Goal: Task Accomplishment & Management: Use online tool/utility

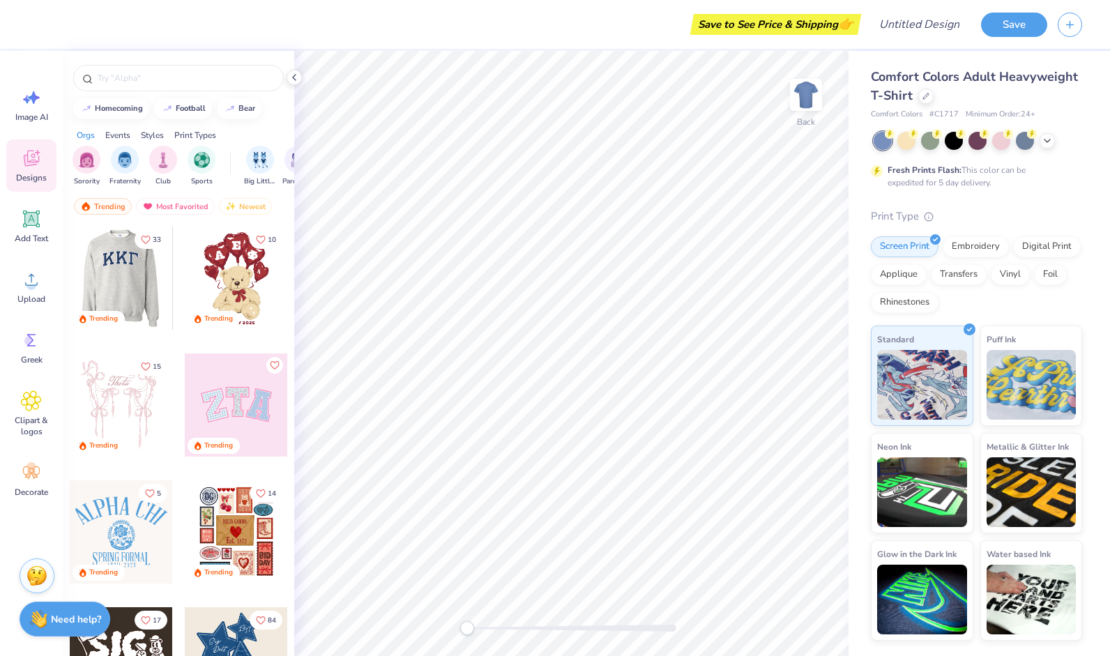
click at [126, 280] on div at bounding box center [120, 278] width 103 height 103
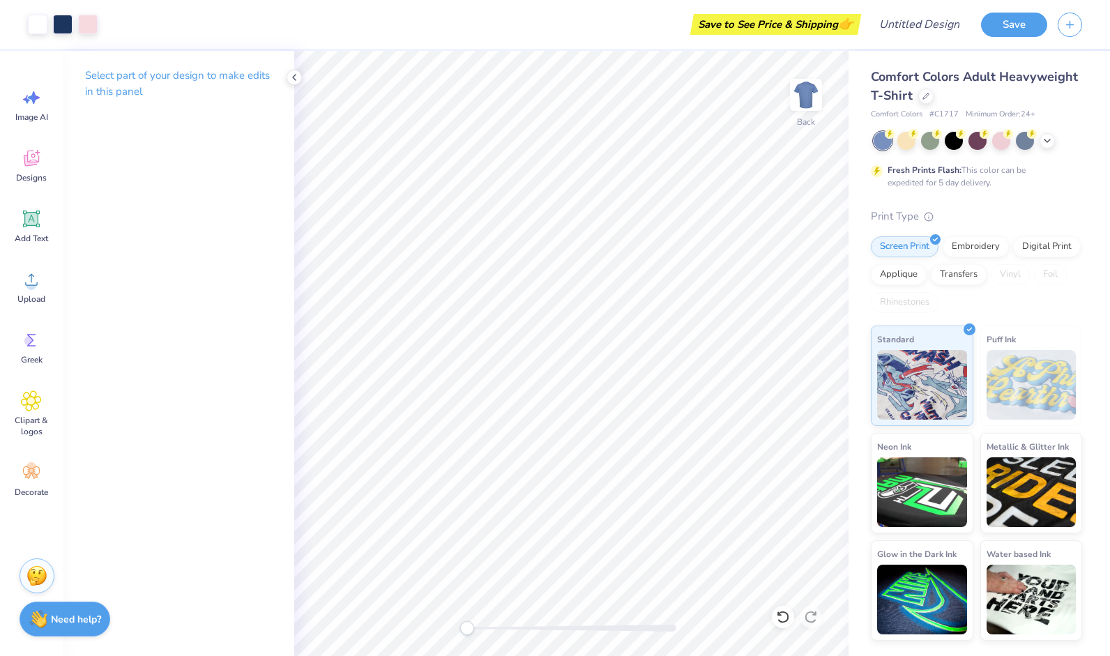
click at [276, 80] on div "Select part of your design to make edits in this panel" at bounding box center [179, 89] width 232 height 76
click at [291, 80] on icon at bounding box center [294, 77] width 11 height 11
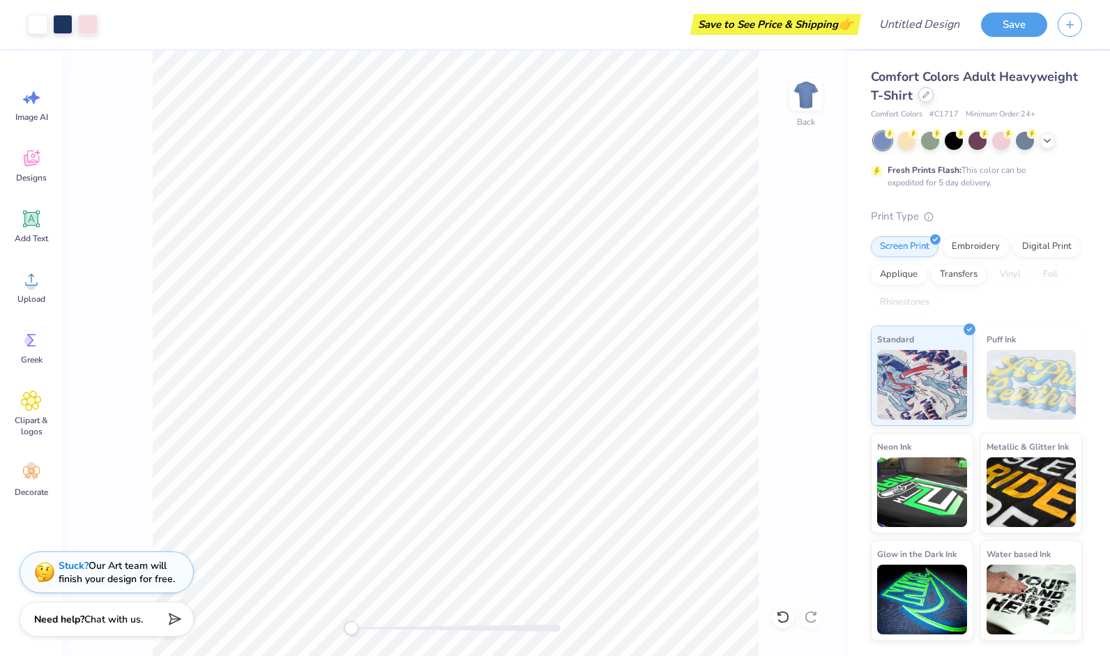
click at [927, 96] on icon at bounding box center [926, 94] width 7 height 7
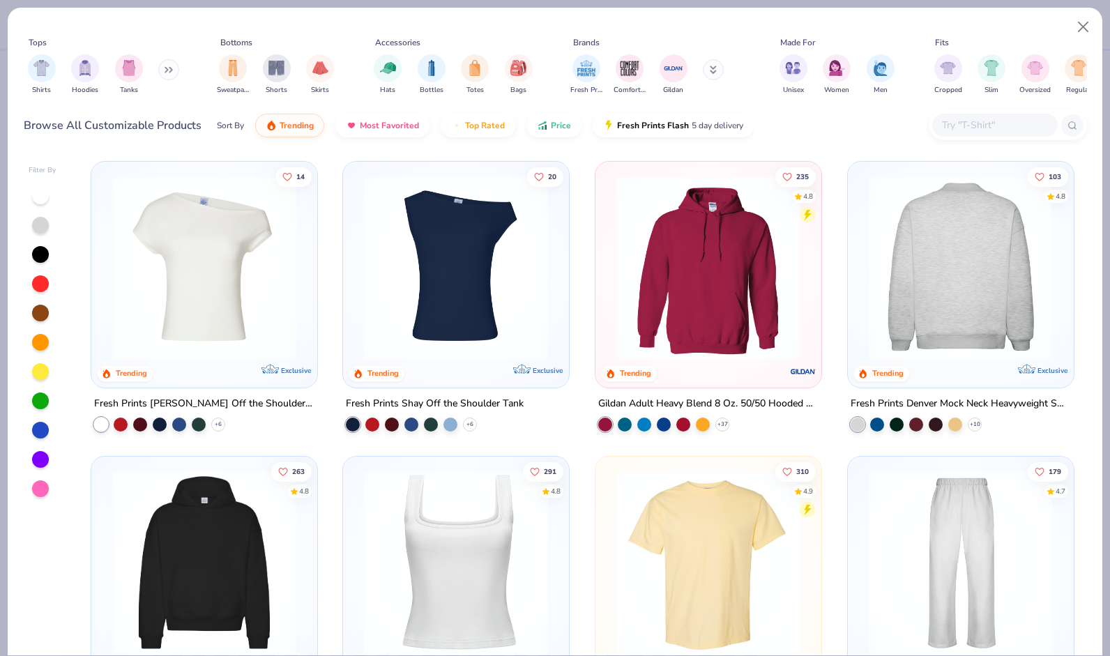
click at [964, 289] on img at bounding box center [961, 268] width 198 height 184
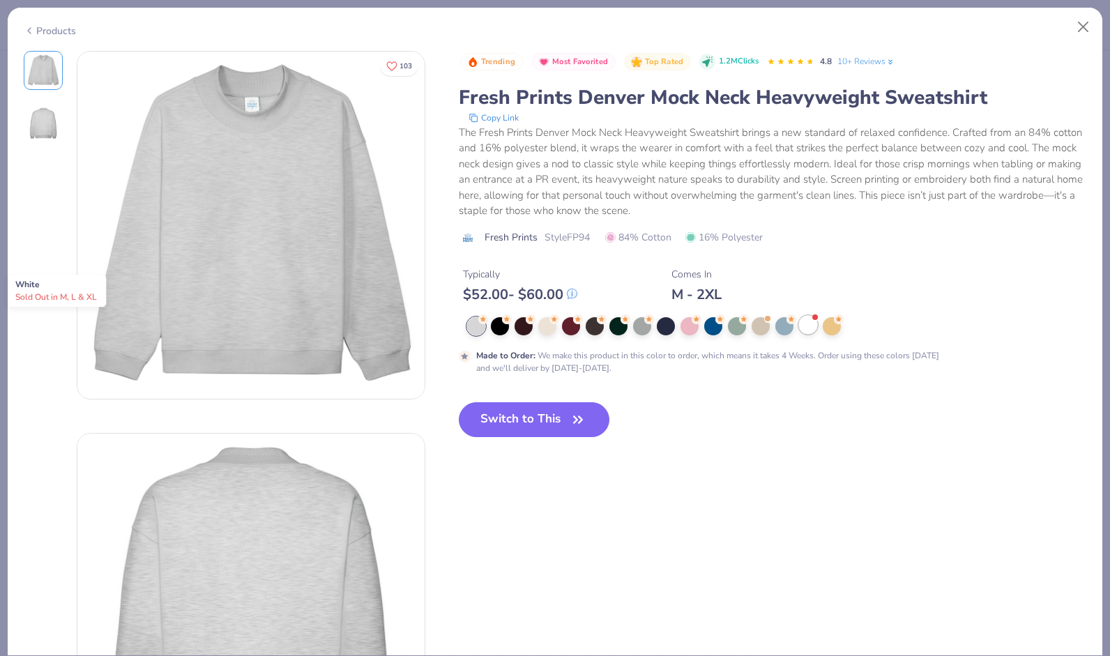
click at [807, 323] on div at bounding box center [808, 325] width 18 height 18
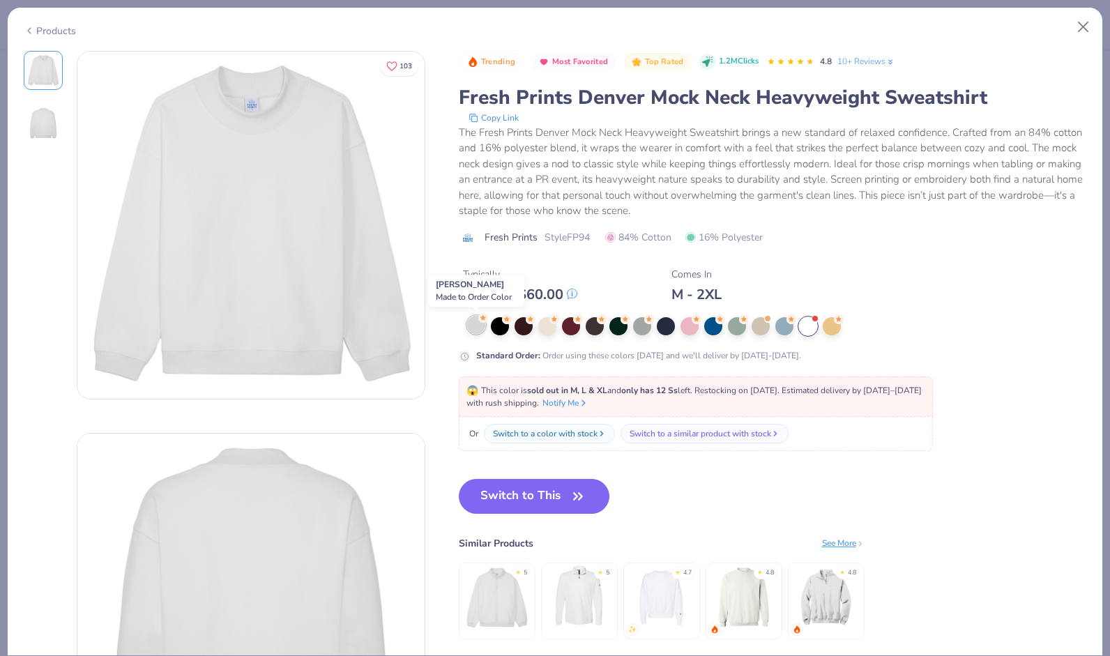
click at [473, 328] on div at bounding box center [476, 325] width 18 height 18
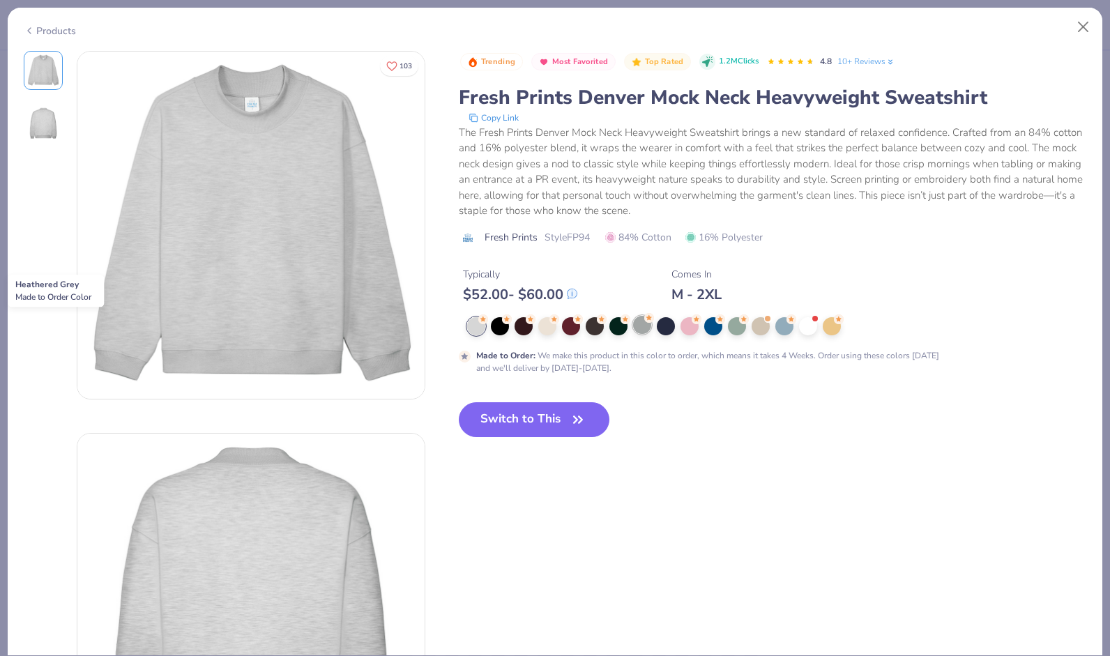
click at [645, 326] on div at bounding box center [642, 325] width 18 height 18
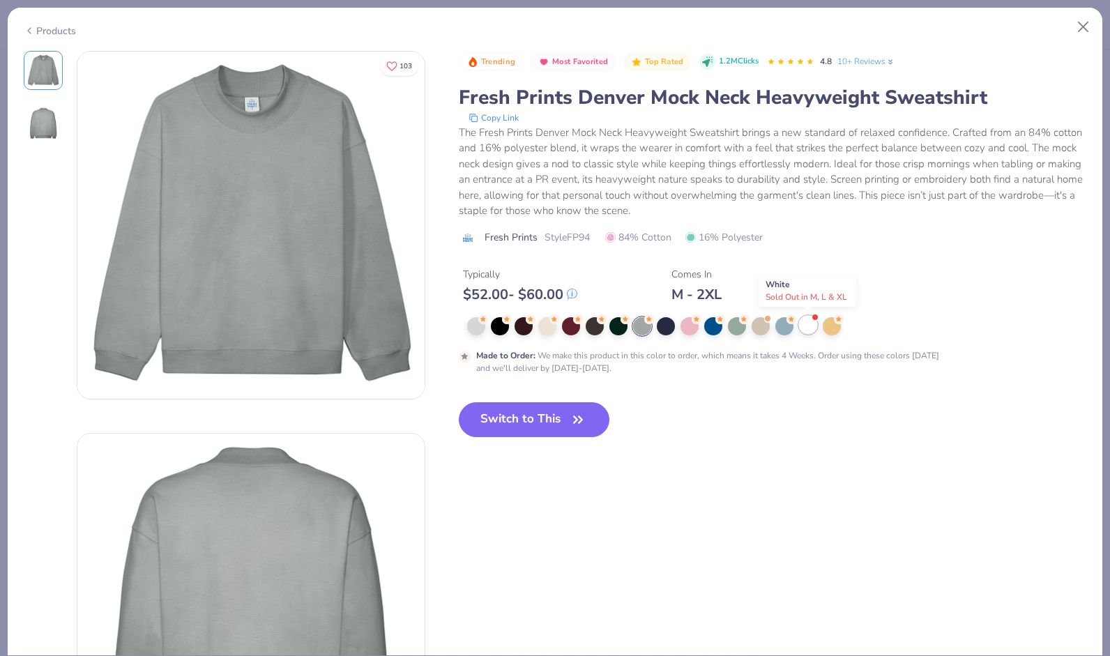
click at [803, 326] on div at bounding box center [808, 325] width 18 height 18
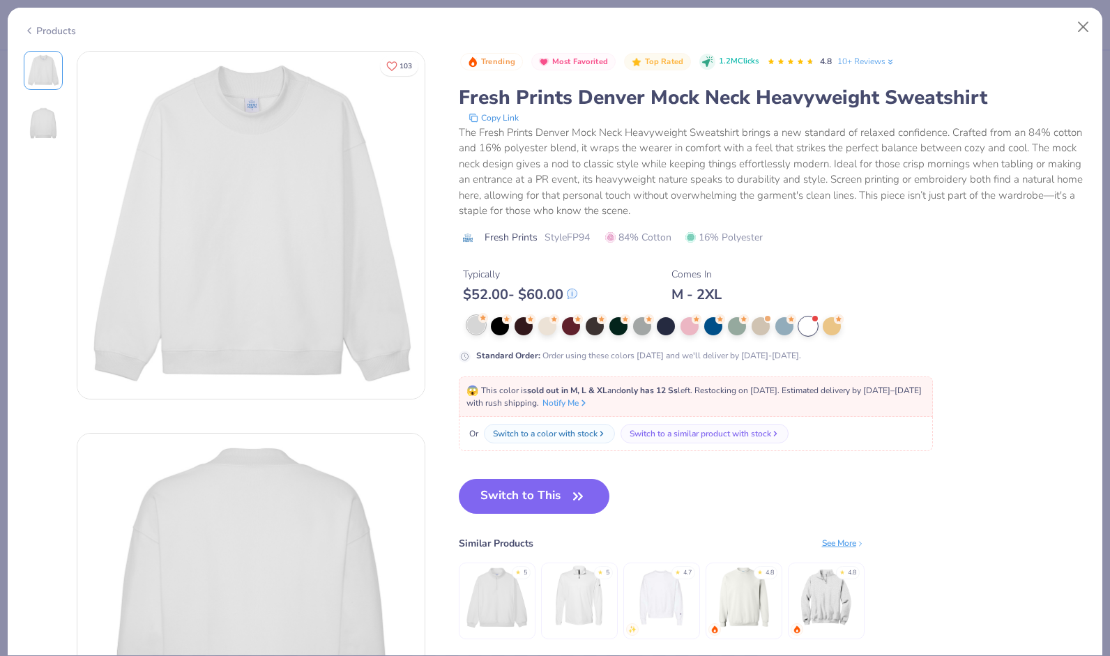
click at [477, 328] on div at bounding box center [476, 325] width 18 height 18
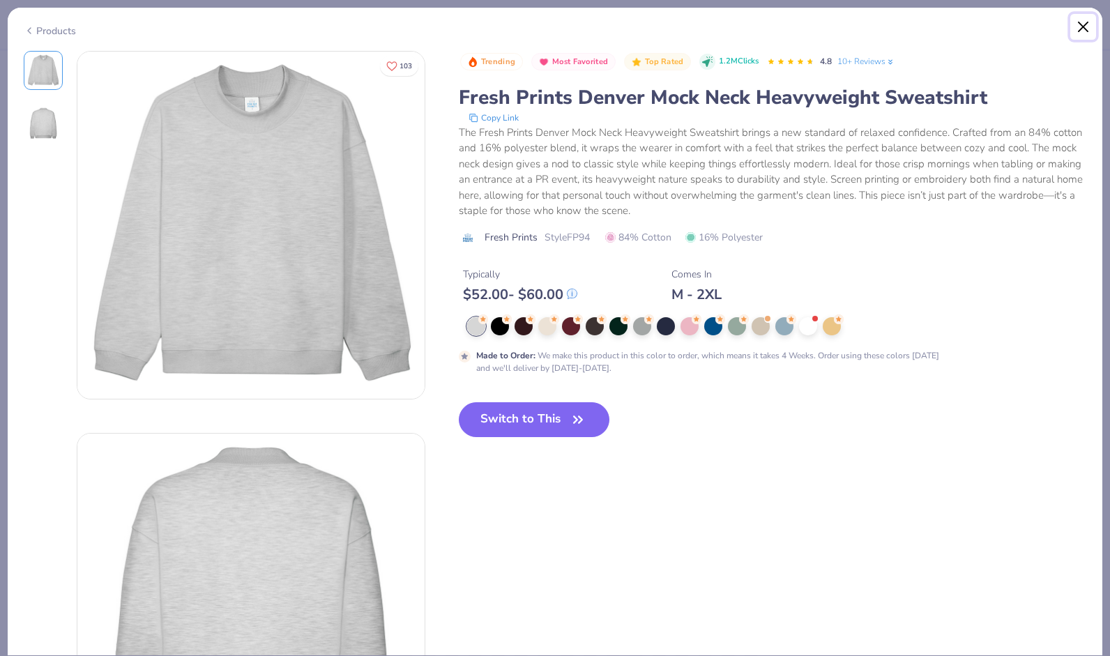
click at [1085, 24] on button "Close" at bounding box center [1084, 27] width 27 height 27
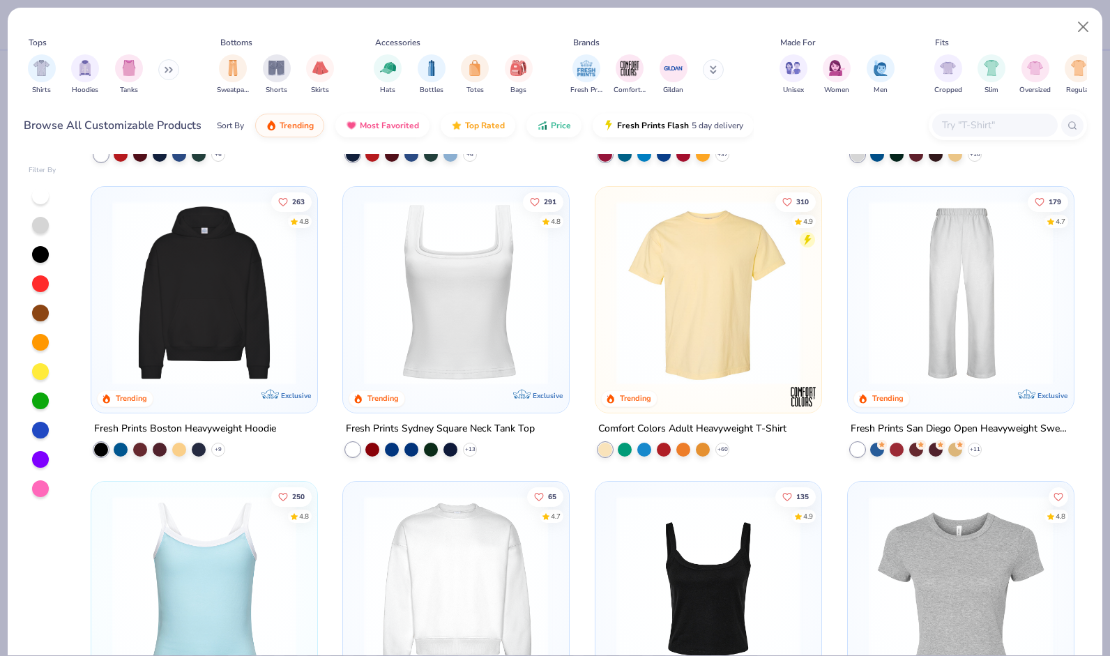
scroll to position [289, 0]
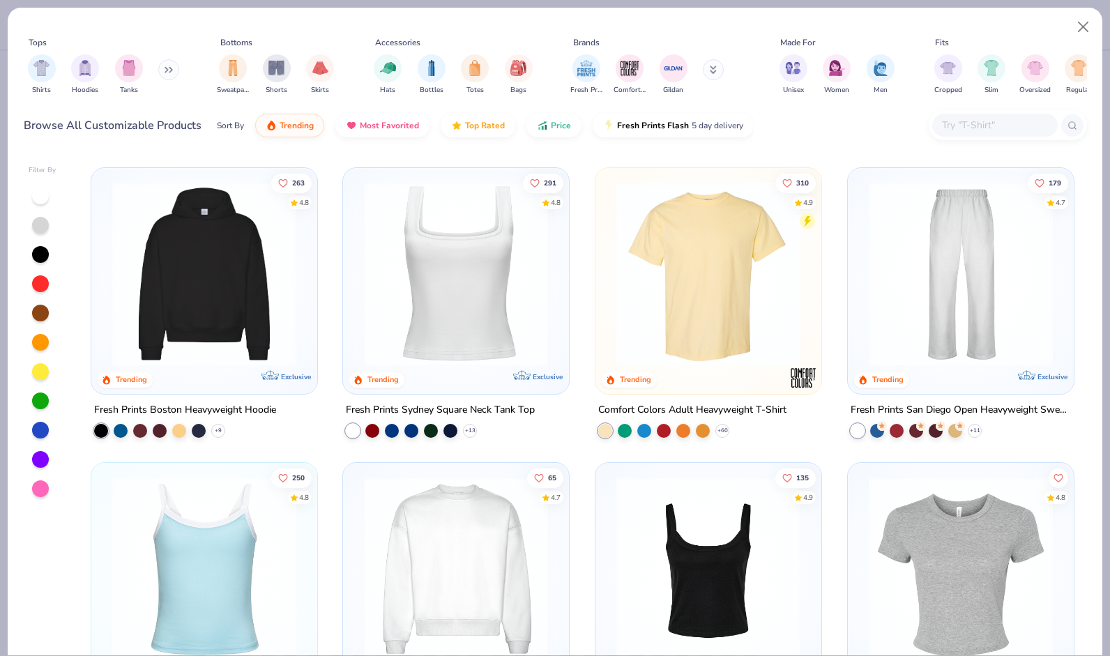
click at [467, 352] on img at bounding box center [456, 274] width 198 height 184
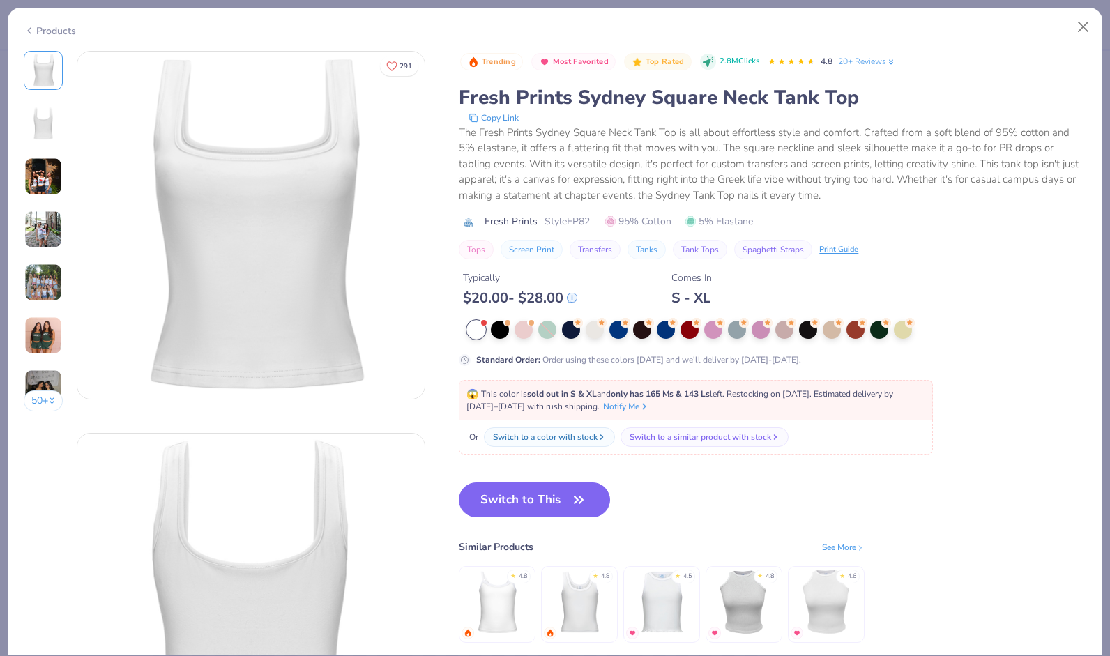
click at [43, 285] on img at bounding box center [43, 283] width 38 height 38
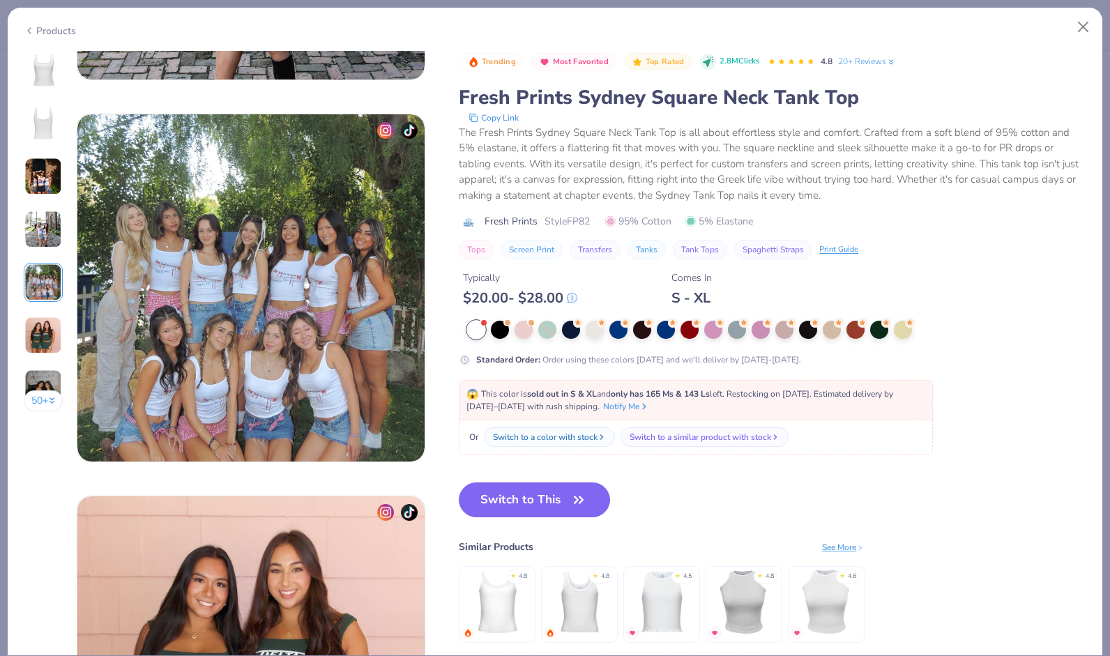
scroll to position [1529, 0]
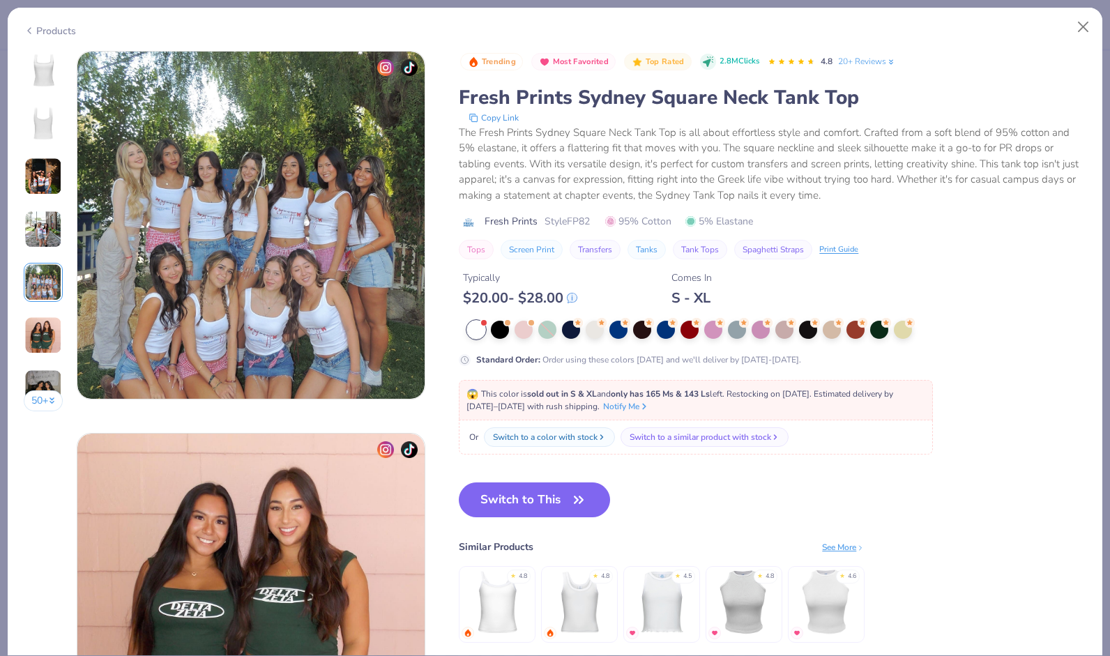
click at [48, 77] on img at bounding box center [43, 70] width 33 height 33
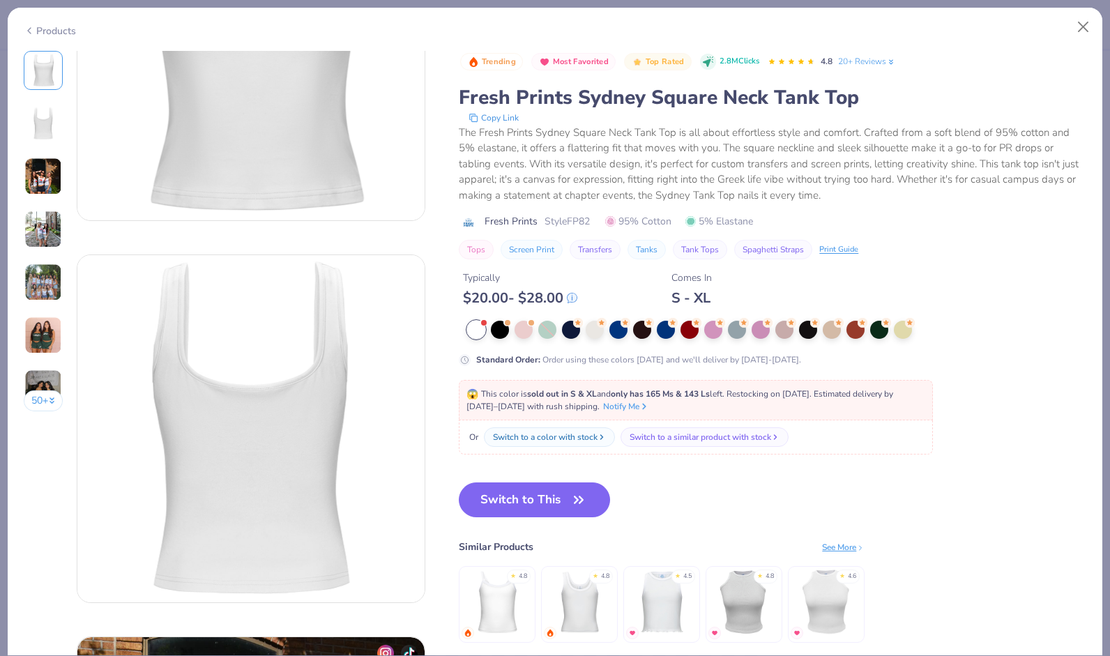
scroll to position [0, 0]
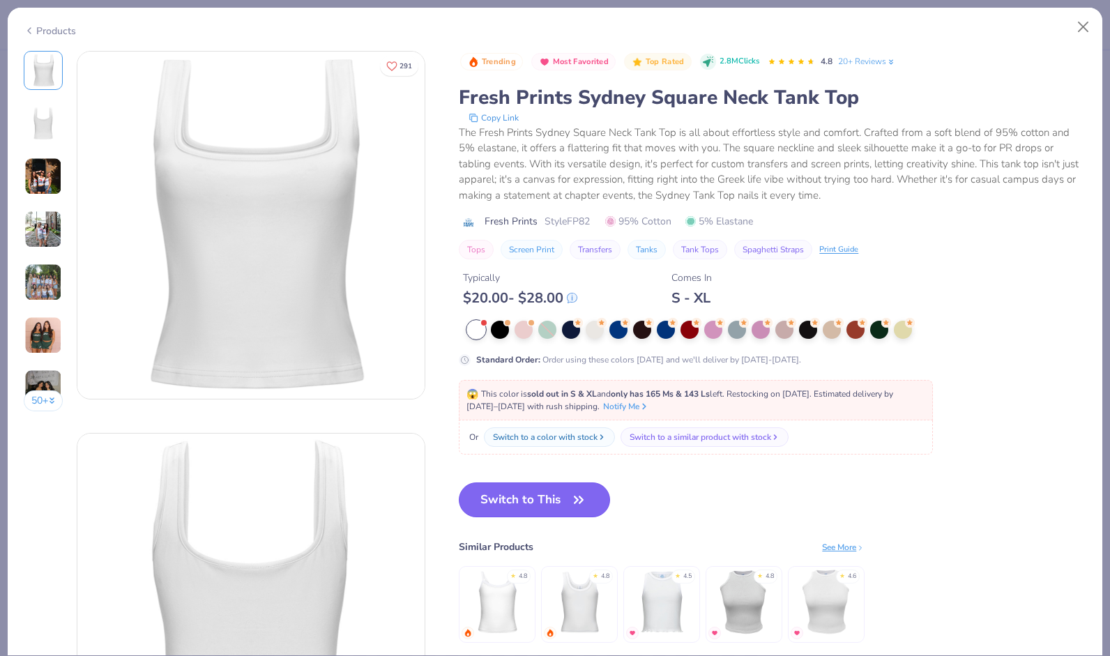
click at [519, 499] on button "Switch to This" at bounding box center [534, 500] width 151 height 35
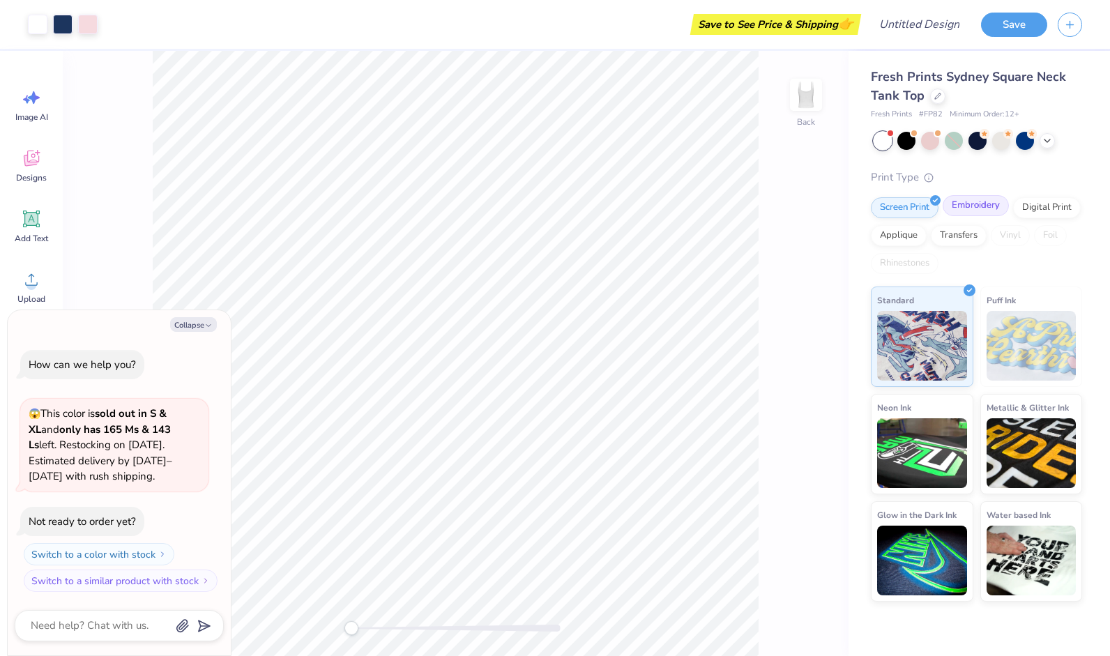
click at [973, 211] on div "Embroidery" at bounding box center [976, 205] width 66 height 21
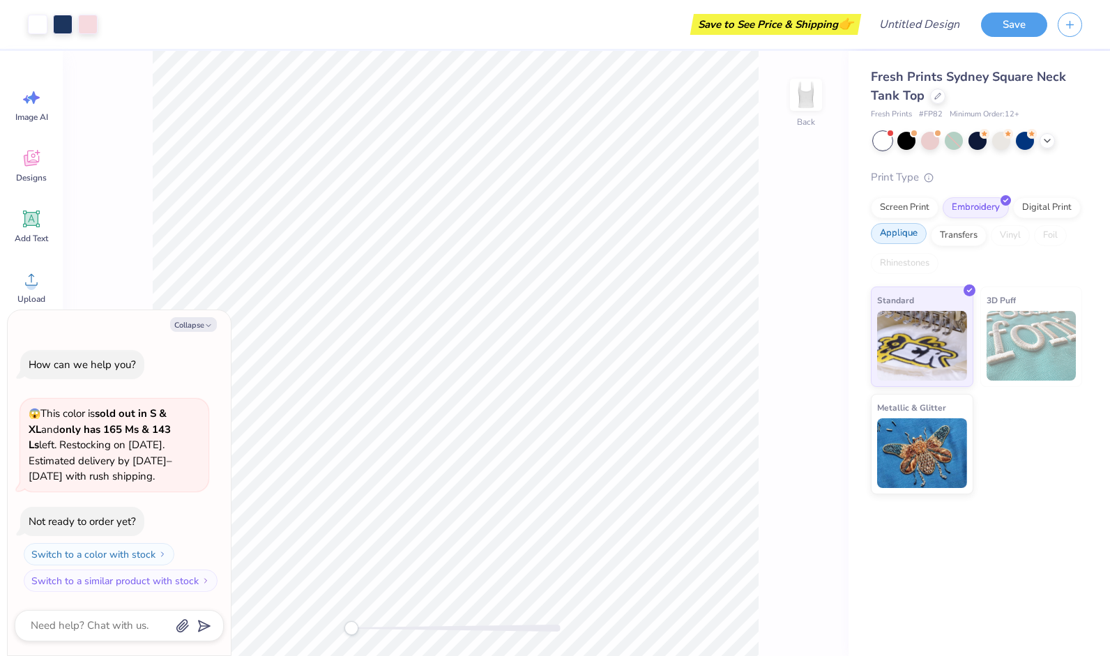
click at [905, 232] on div "Applique" at bounding box center [899, 233] width 56 height 21
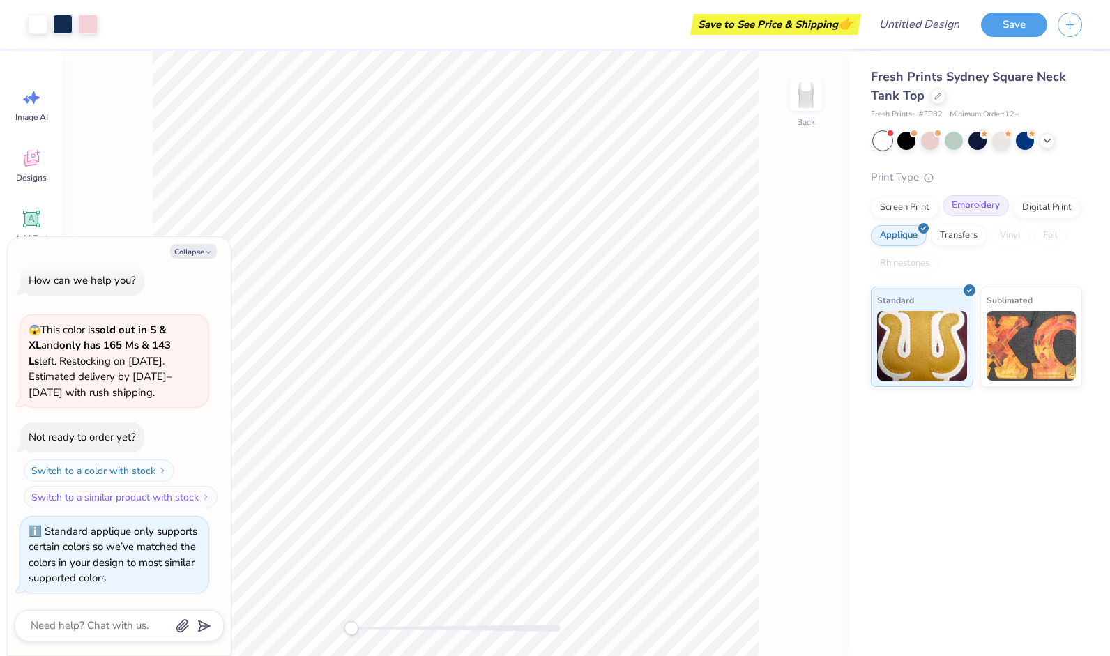
click at [960, 202] on div "Embroidery" at bounding box center [976, 205] width 66 height 21
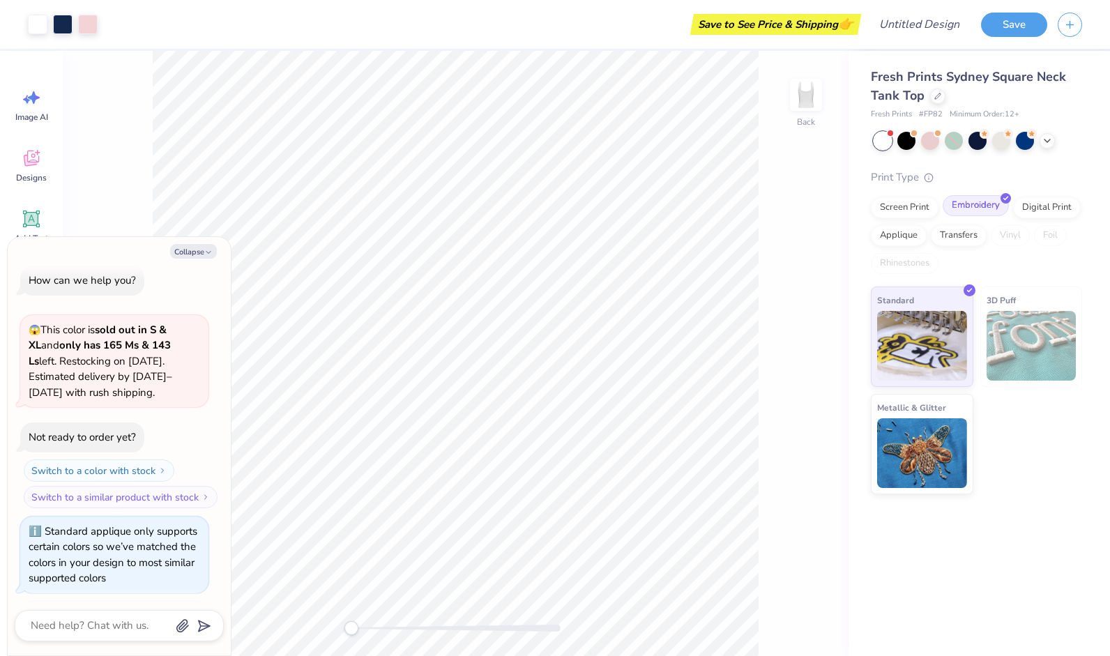
scroll to position [96, 0]
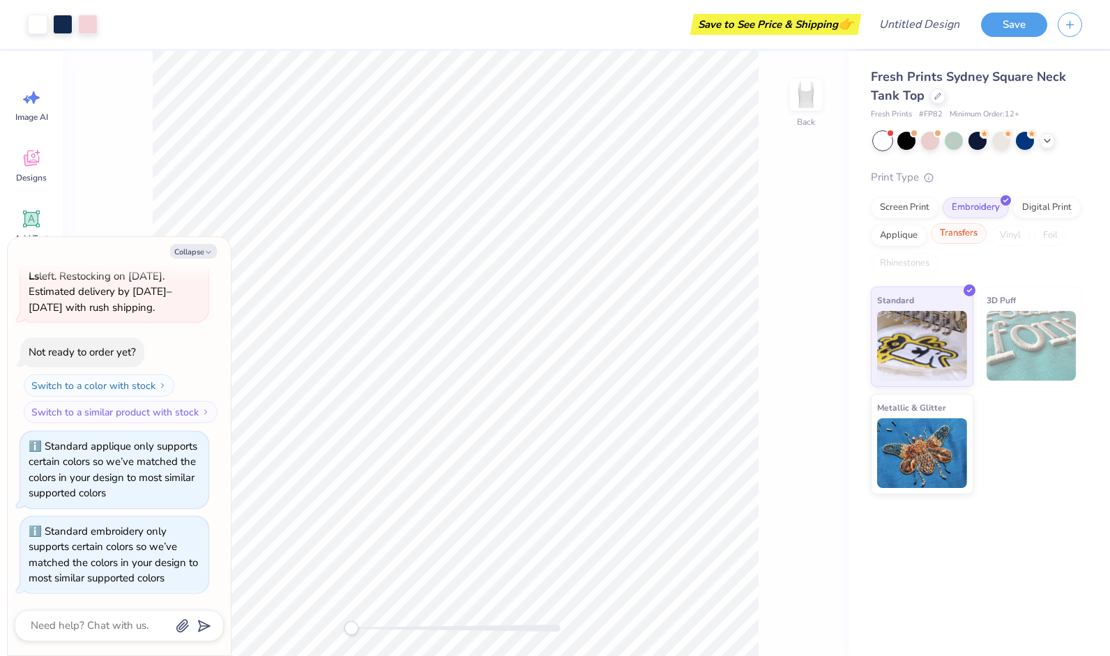
click at [965, 235] on div "Transfers" at bounding box center [959, 233] width 56 height 21
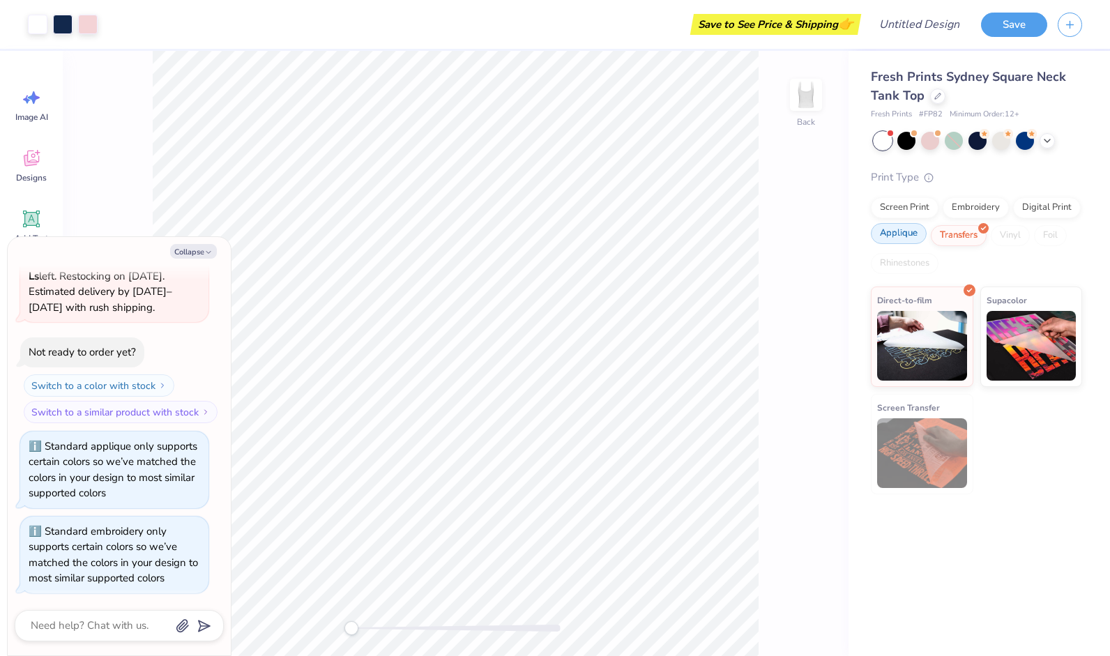
click at [910, 241] on div "Applique" at bounding box center [899, 233] width 56 height 21
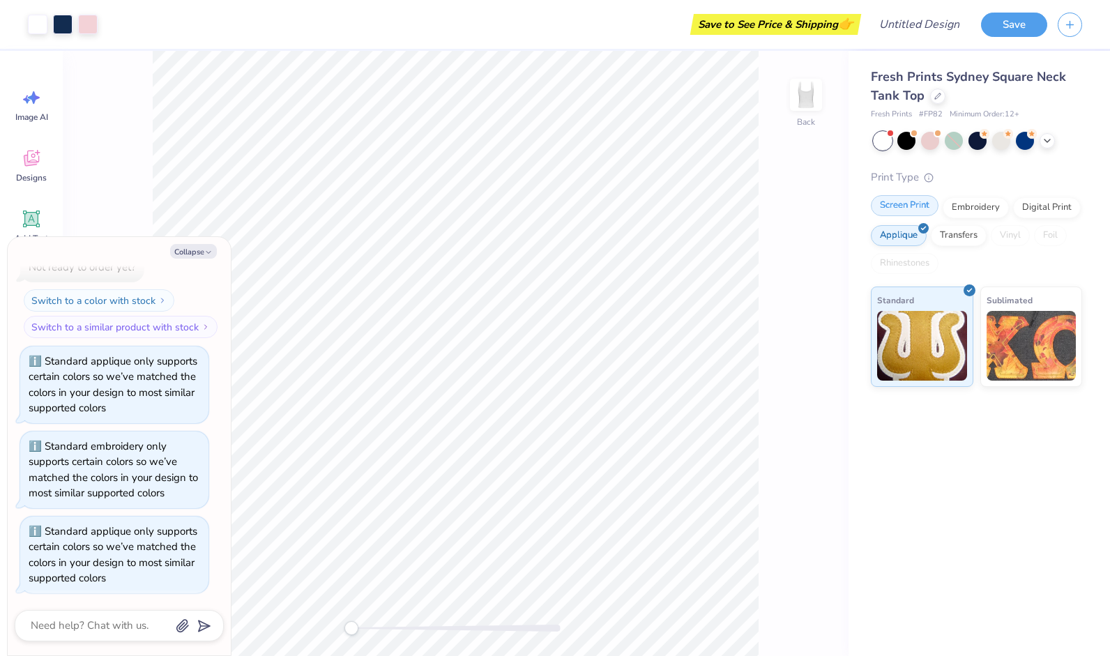
click at [905, 201] on div "Screen Print" at bounding box center [905, 205] width 68 height 21
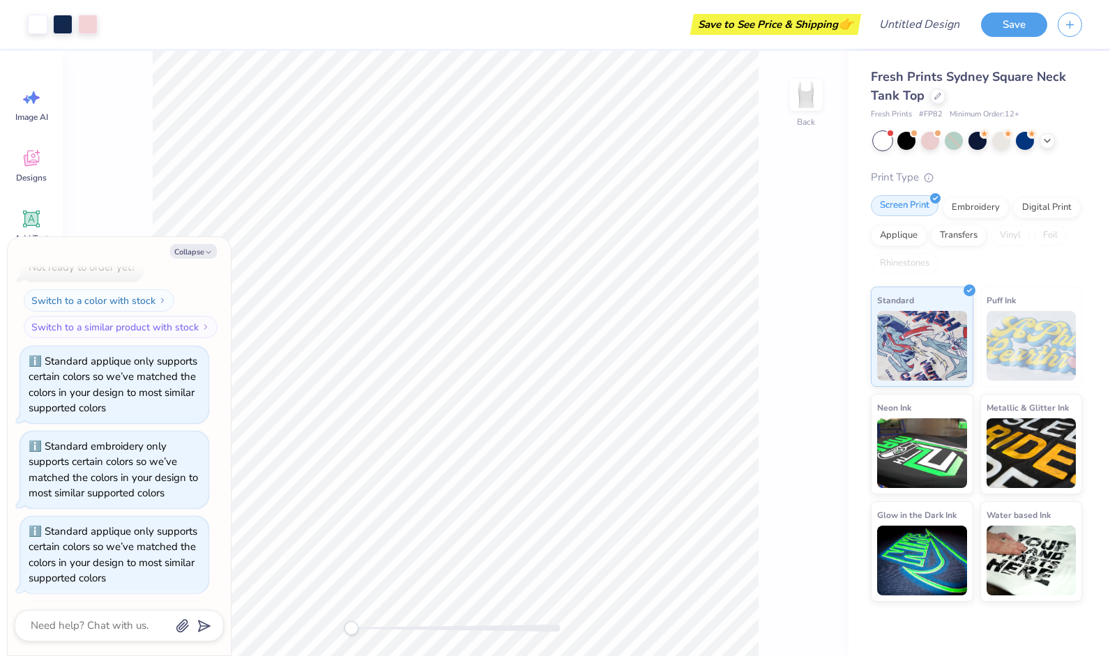
scroll to position [266, 0]
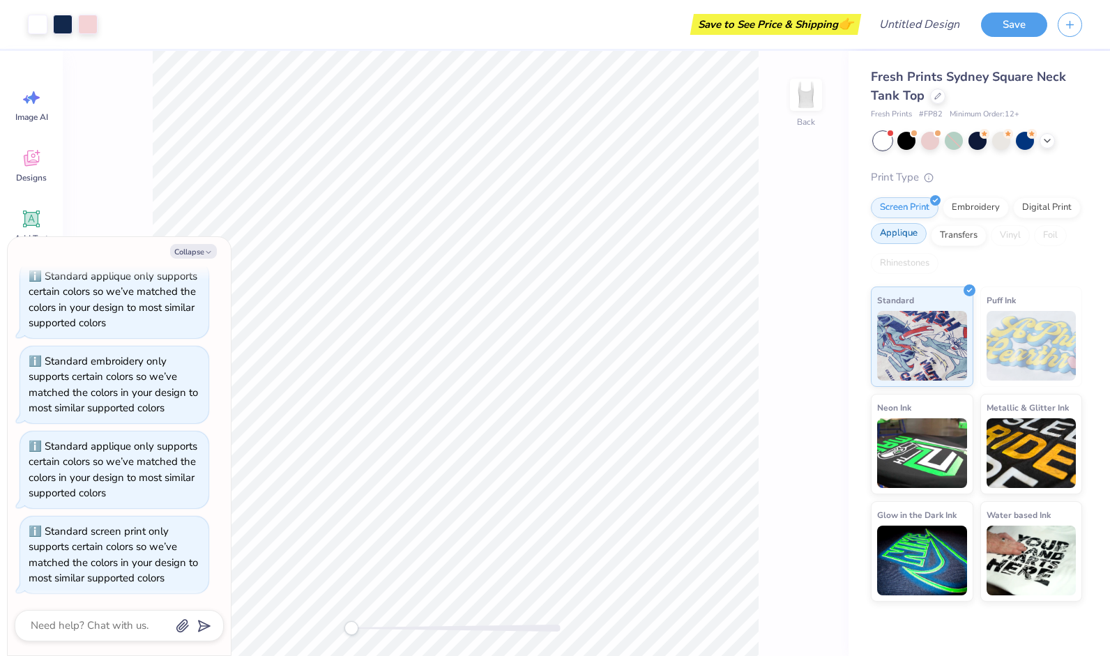
click at [904, 236] on div "Applique" at bounding box center [899, 233] width 56 height 21
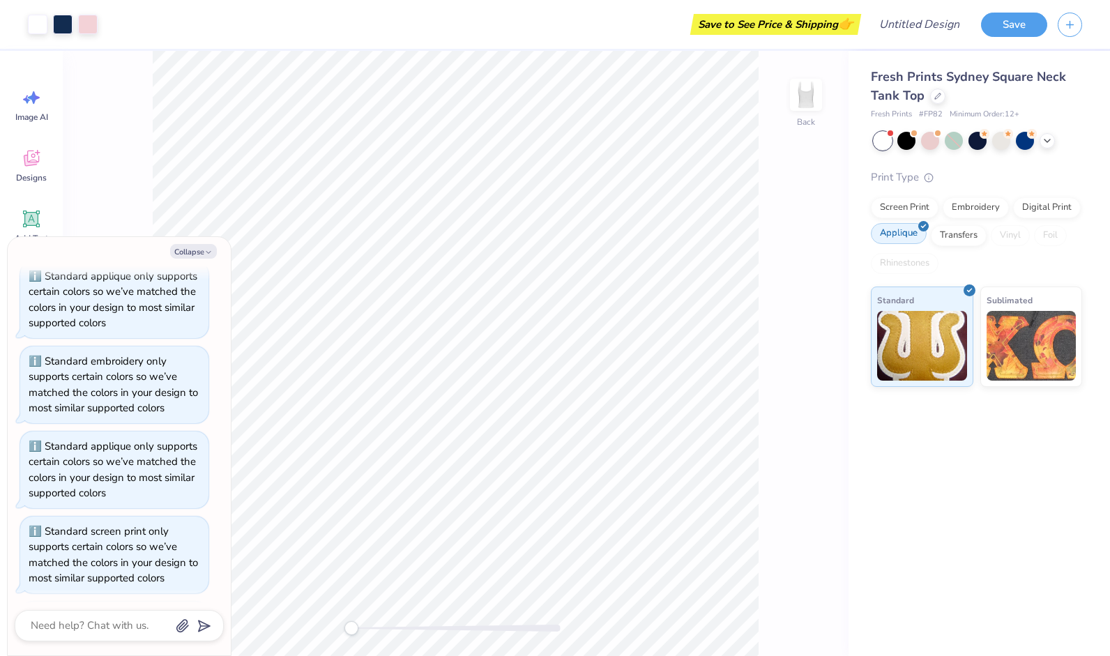
scroll to position [352, 0]
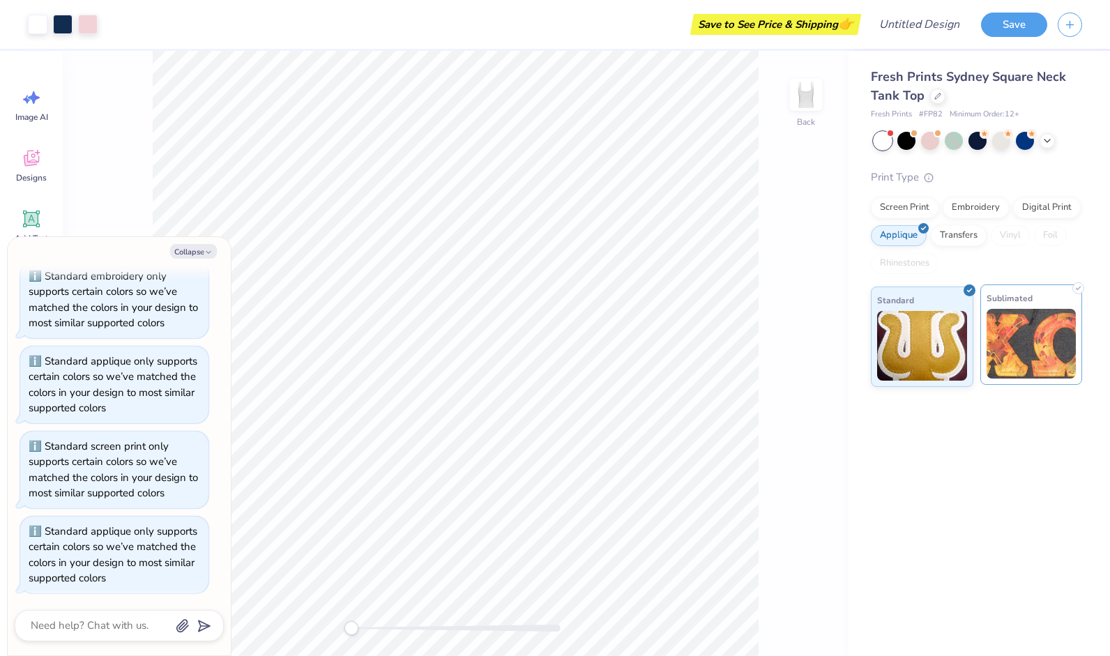
click at [1014, 352] on img at bounding box center [1032, 344] width 90 height 70
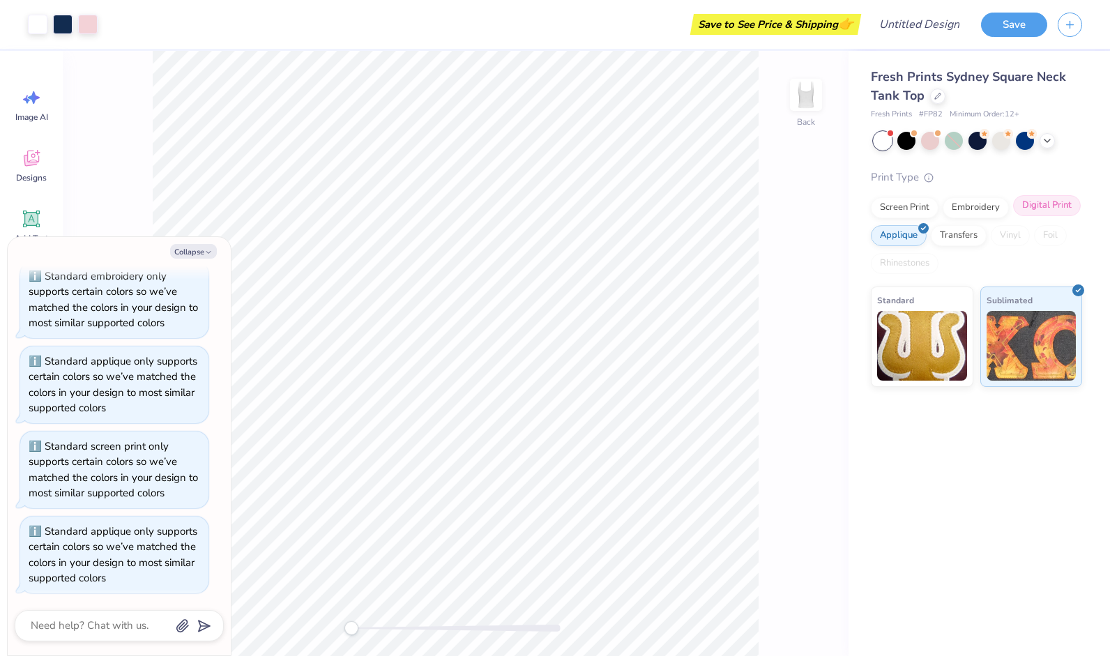
click at [1032, 204] on div "Digital Print" at bounding box center [1047, 205] width 68 height 21
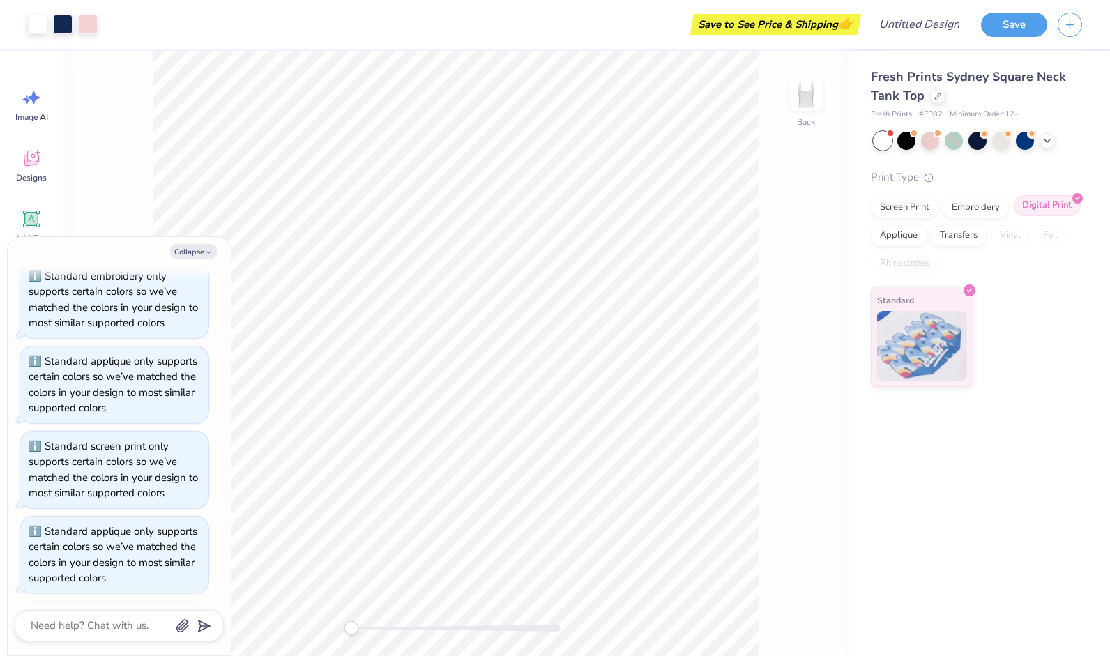
scroll to position [437, 0]
click at [986, 205] on div "Embroidery" at bounding box center [976, 205] width 66 height 21
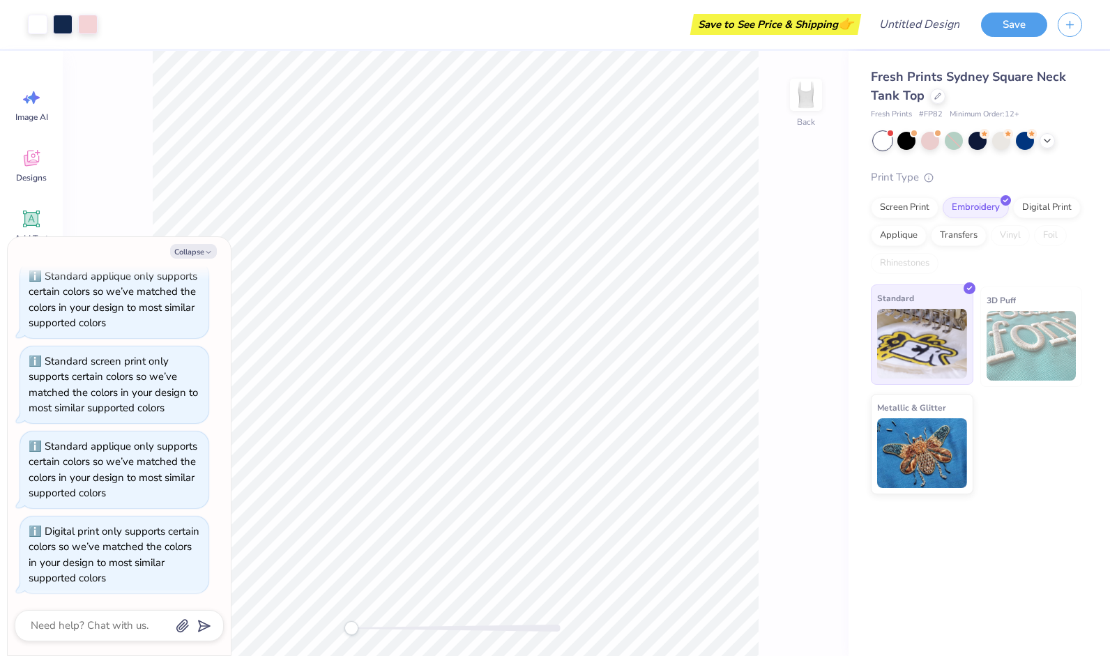
click at [921, 339] on img at bounding box center [922, 344] width 90 height 70
click at [815, 295] on div "Back" at bounding box center [456, 353] width 786 height 605
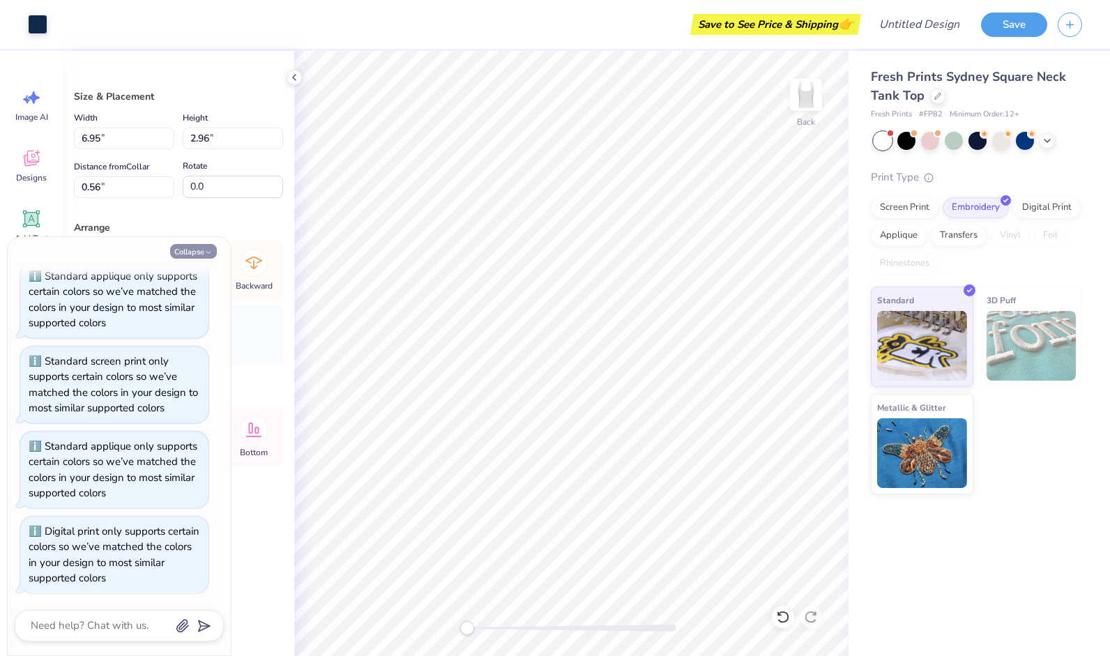
click at [201, 250] on button "Collapse" at bounding box center [193, 251] width 47 height 15
type textarea "x"
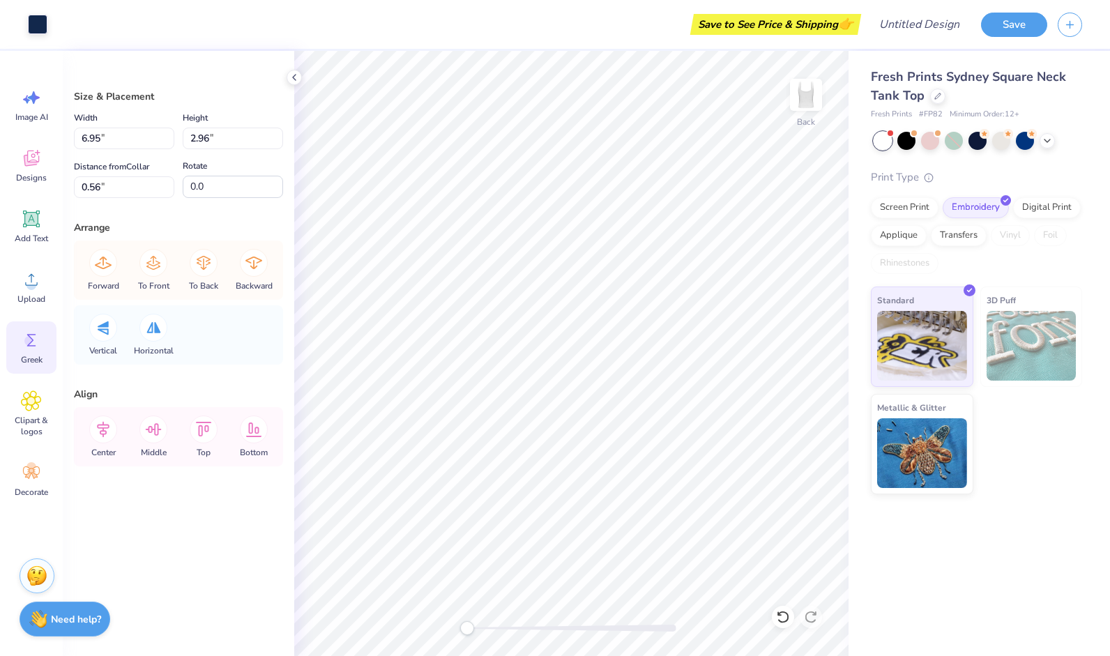
click at [28, 350] on icon at bounding box center [31, 340] width 21 height 21
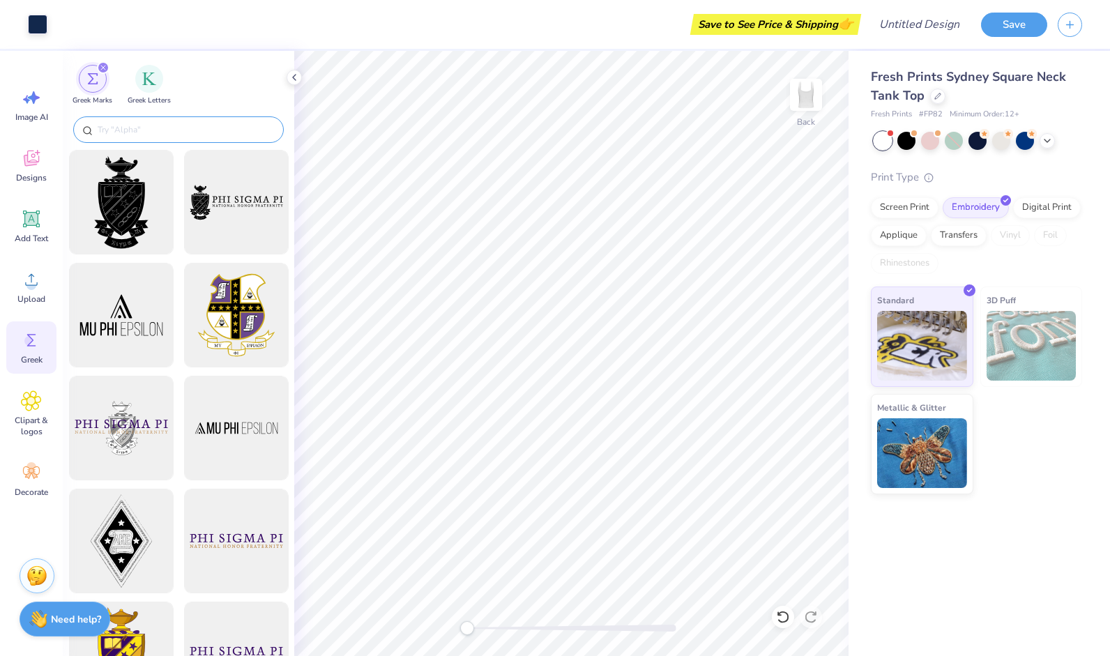
click at [142, 125] on input "text" at bounding box center [185, 130] width 179 height 14
click at [149, 87] on div "filter for Greek Letters" at bounding box center [149, 77] width 28 height 28
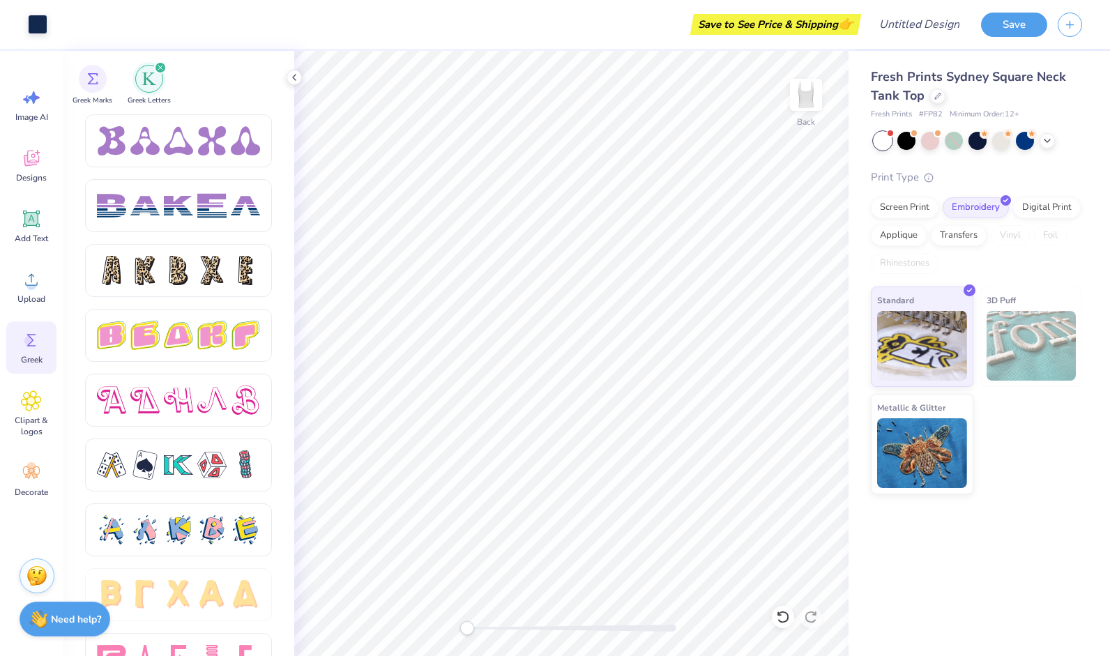
scroll to position [2243, 0]
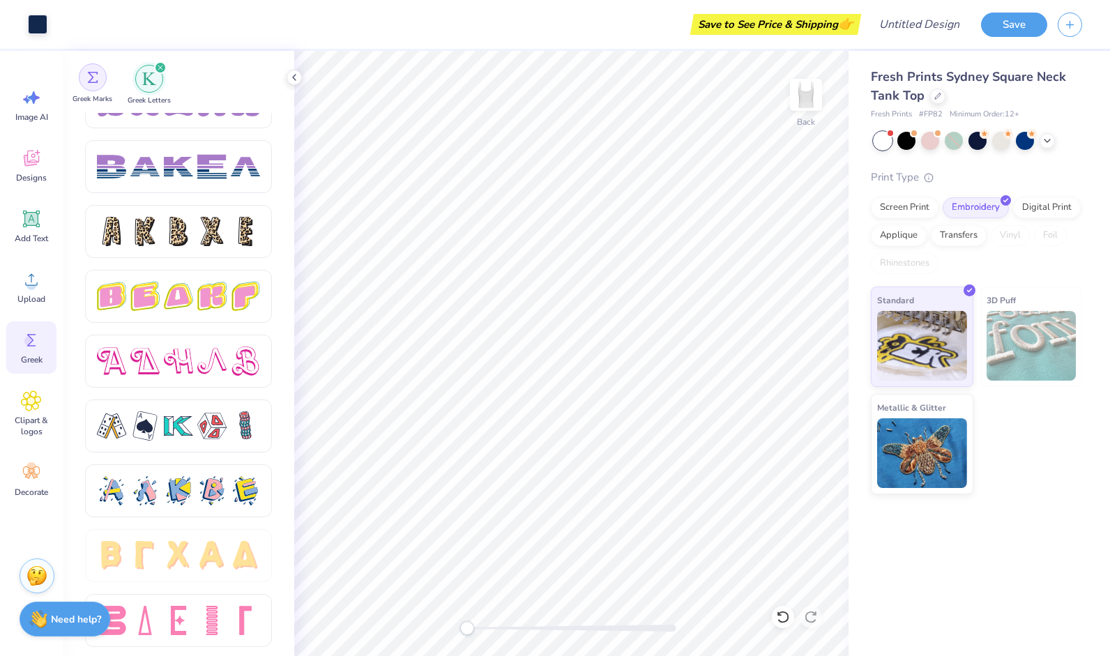
click at [95, 85] on div "filter for Greek Marks" at bounding box center [93, 77] width 28 height 28
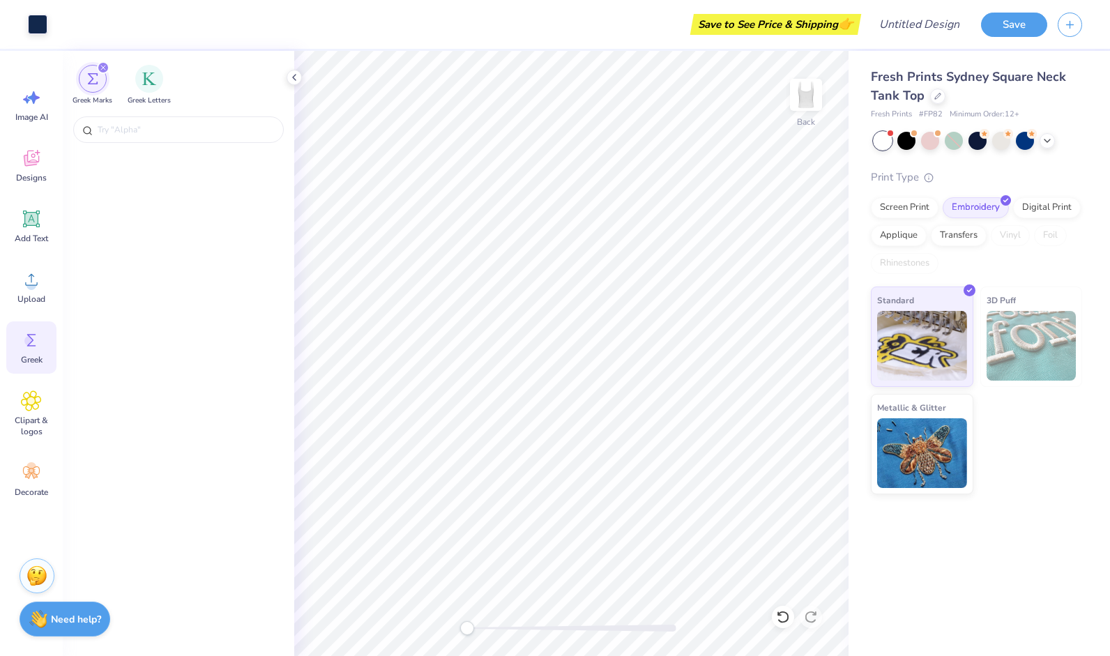
scroll to position [0, 0]
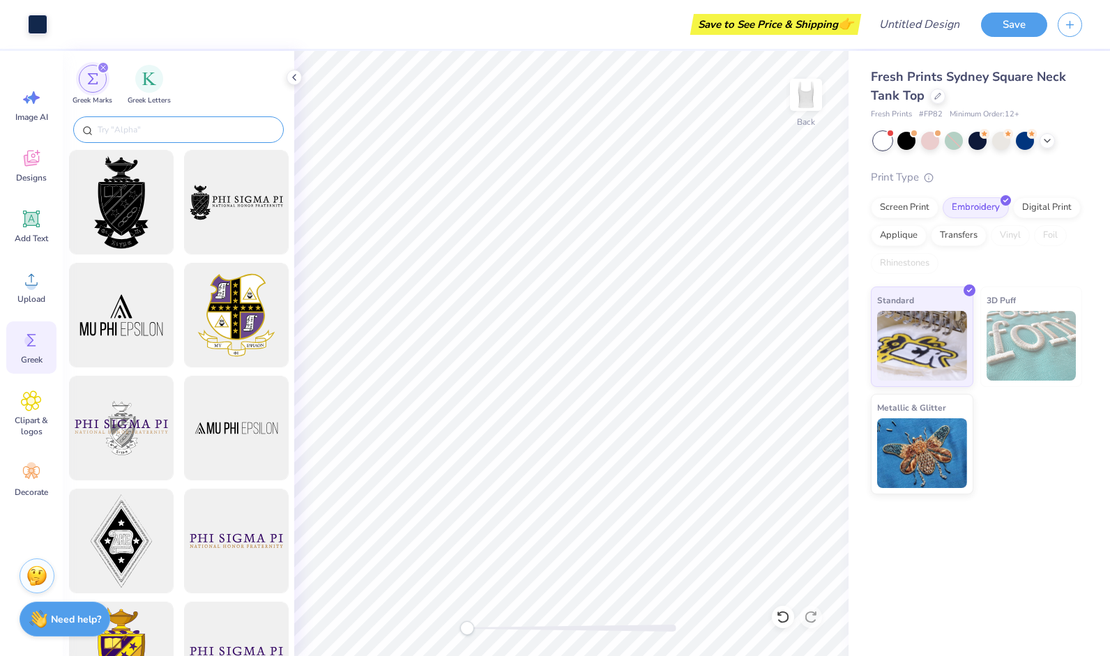
click at [211, 128] on input "text" at bounding box center [185, 130] width 179 height 14
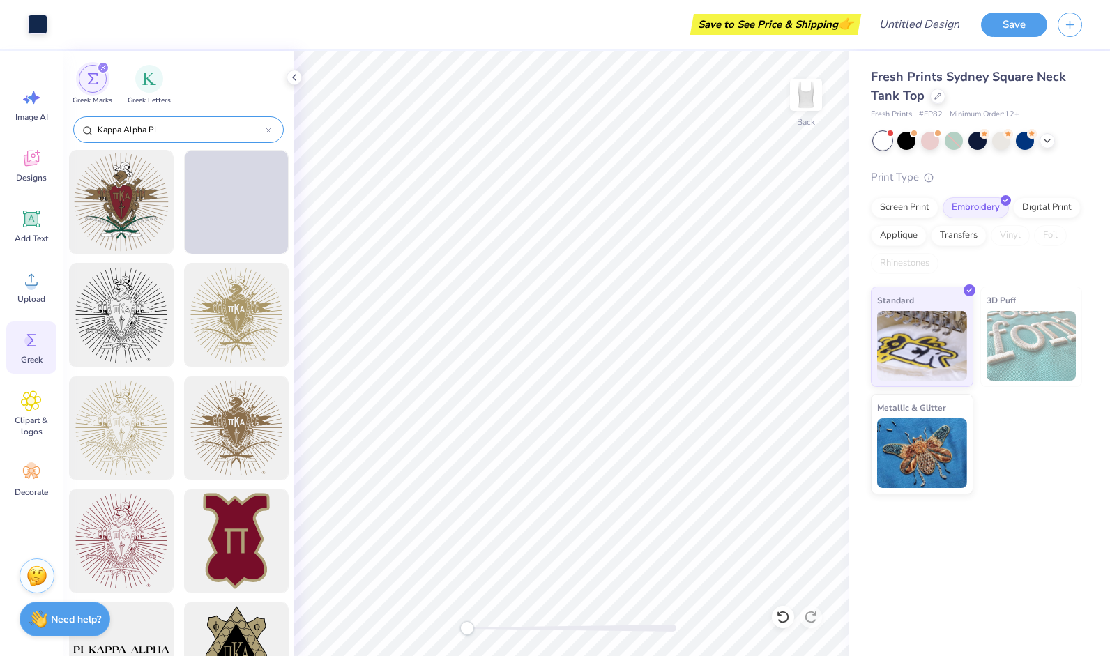
click at [159, 130] on input "Kappa Alpha PI" at bounding box center [180, 130] width 169 height 14
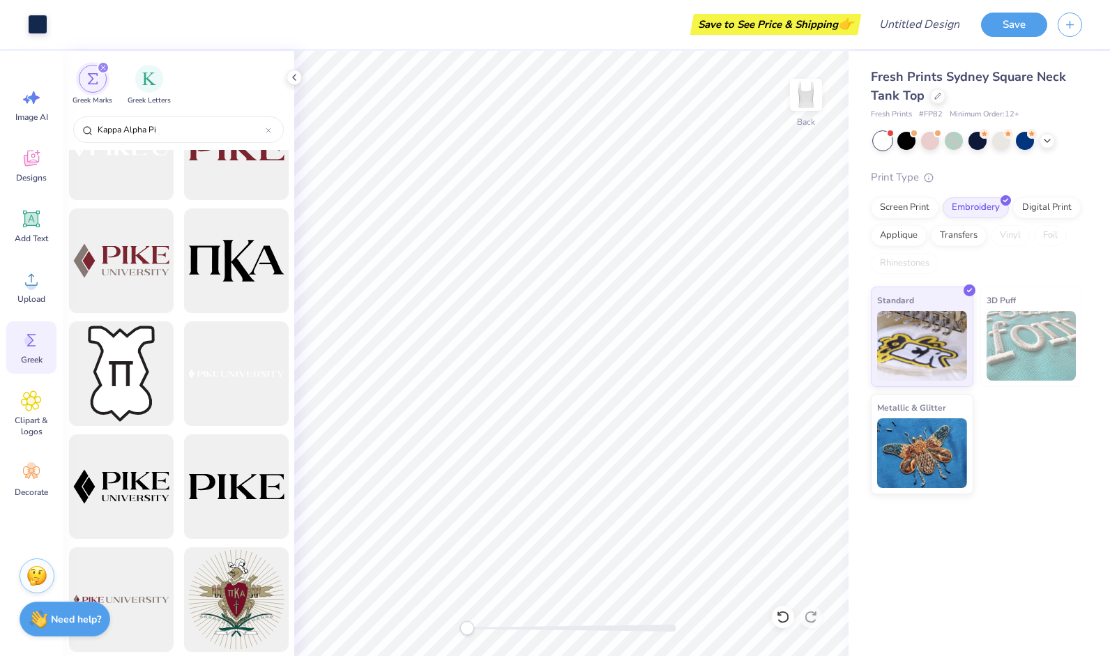
scroll to position [1752, 0]
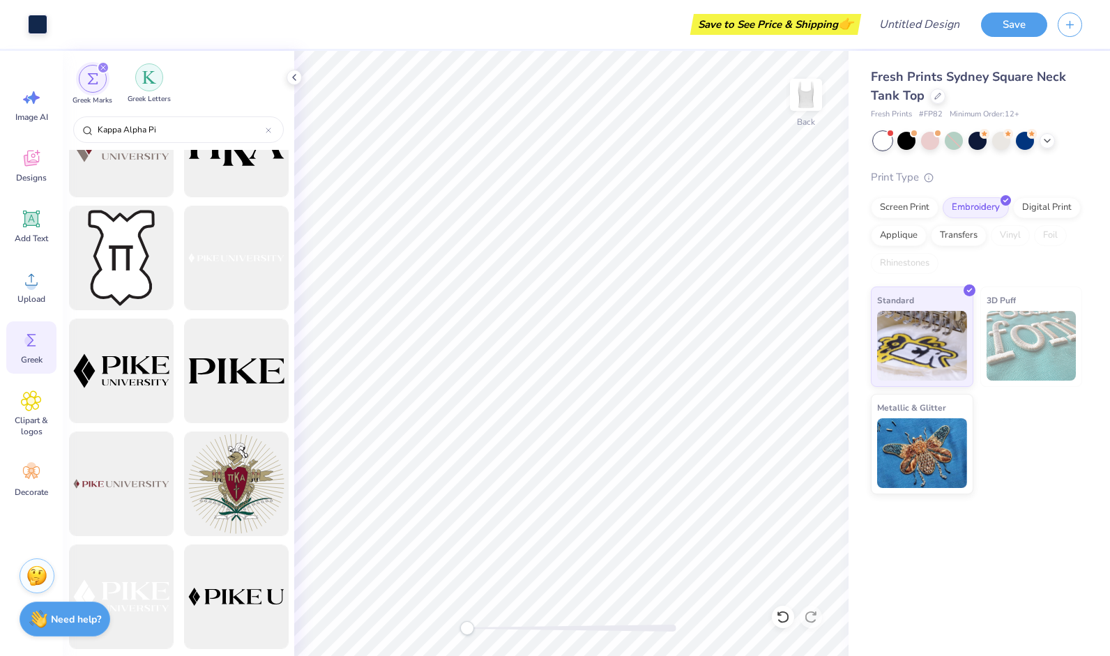
type input "Kappa Alpha Pi"
click at [146, 82] on img "filter for Greek Letters" at bounding box center [149, 77] width 14 height 14
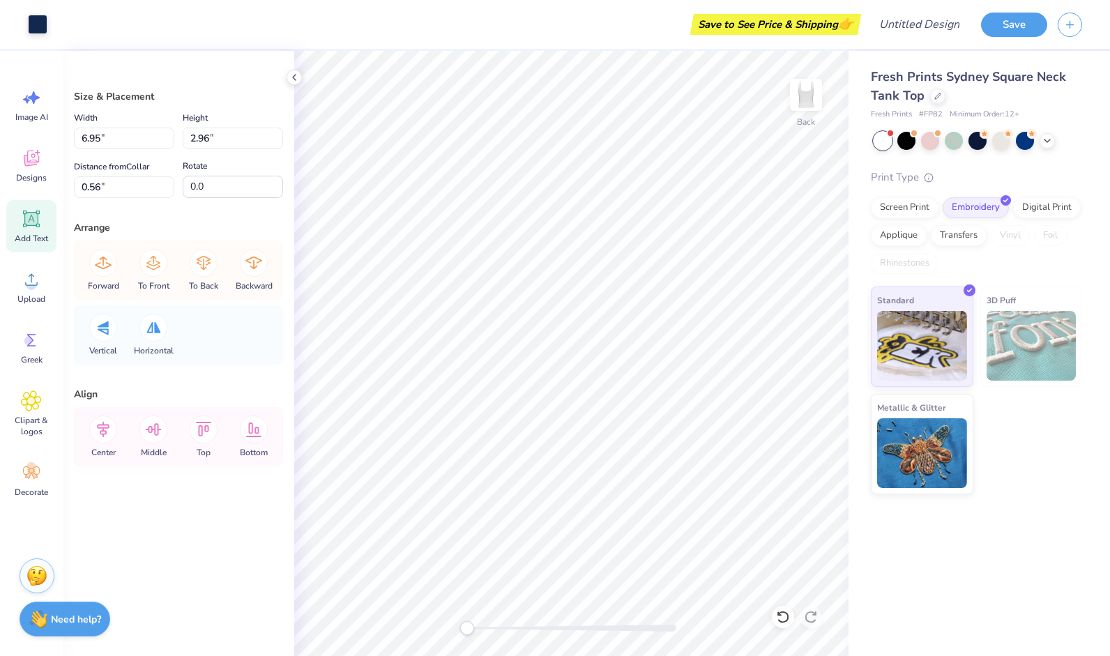
click at [29, 215] on icon at bounding box center [31, 219] width 13 height 13
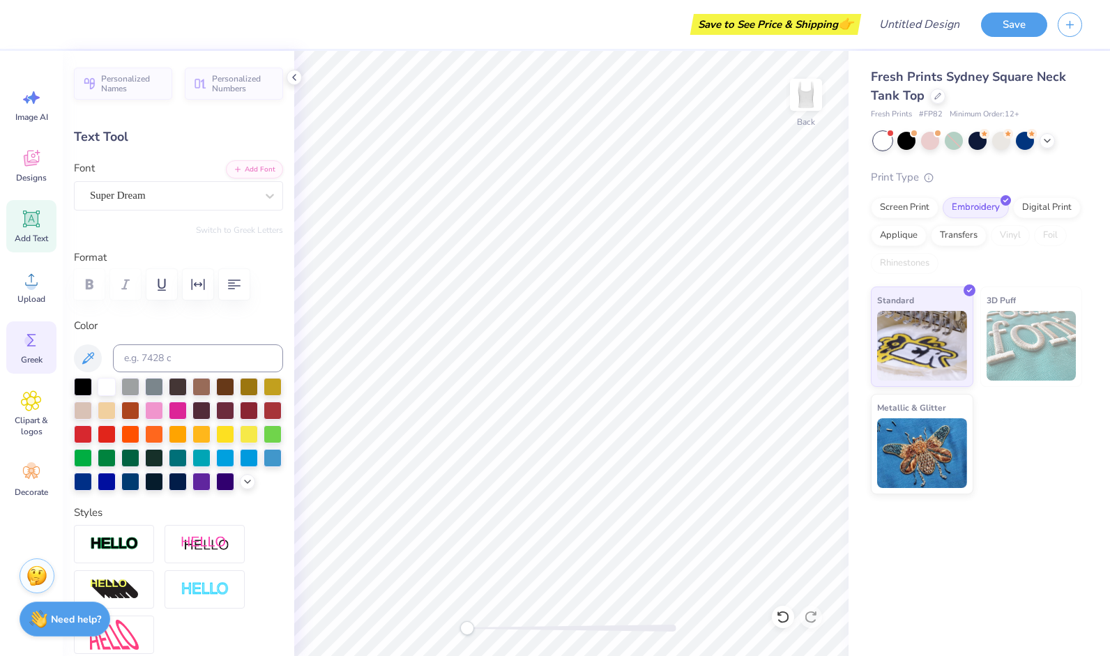
click at [27, 350] on icon at bounding box center [31, 340] width 21 height 21
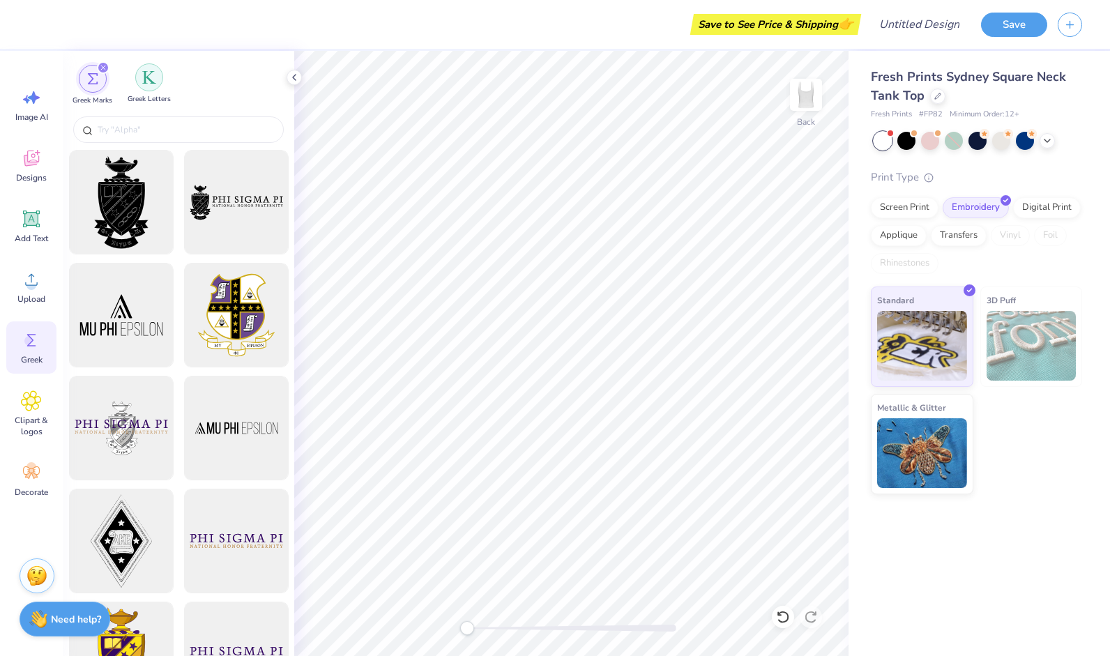
click at [145, 82] on img "filter for Greek Letters" at bounding box center [149, 77] width 14 height 14
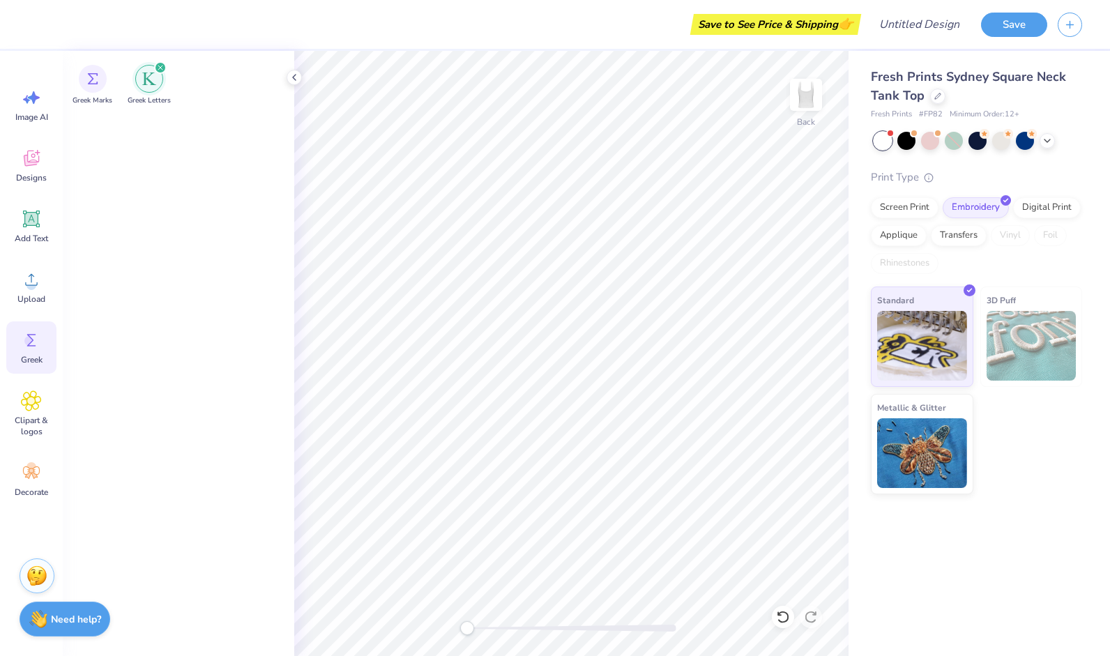
scroll to position [0, 0]
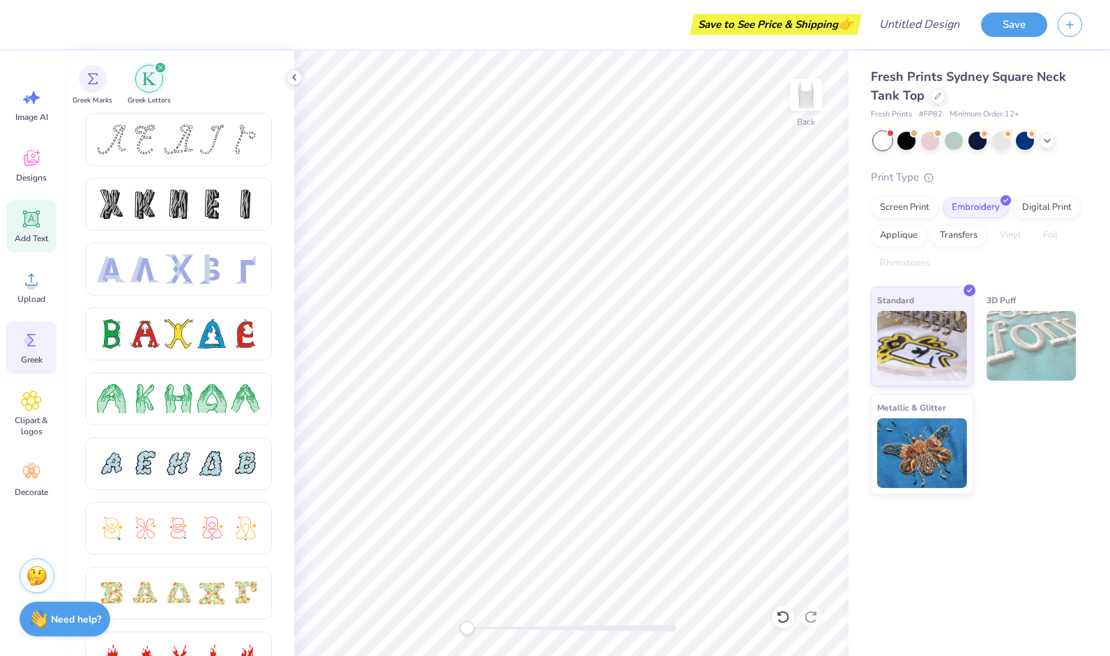
click at [29, 233] on span "Add Text" at bounding box center [31, 238] width 33 height 11
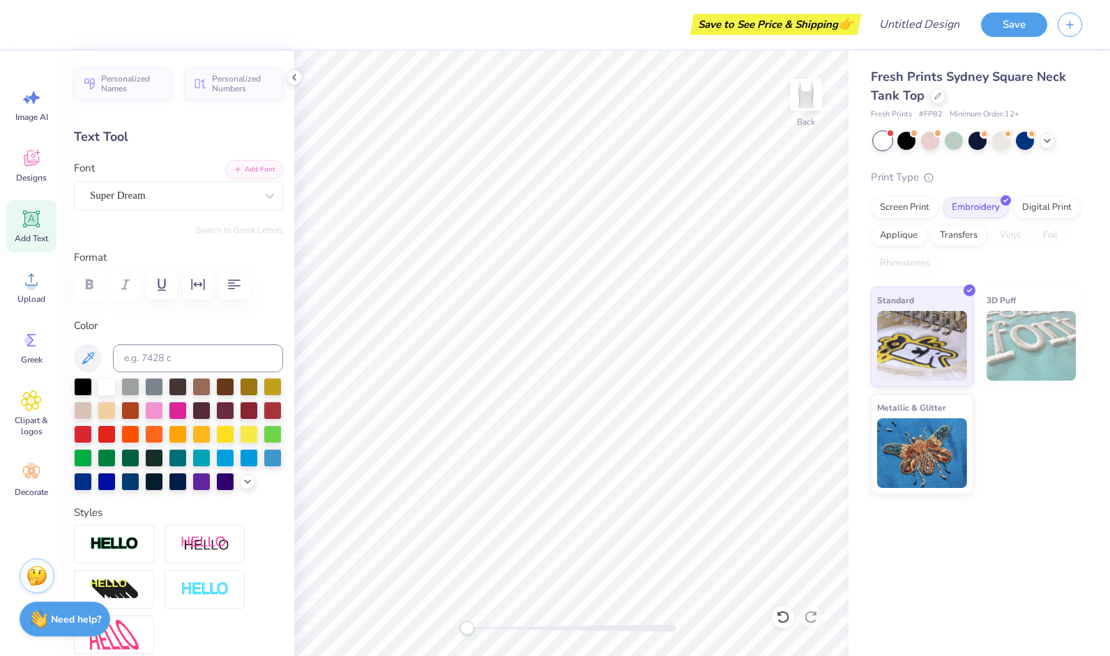
scroll to position [11, 1]
type textarea "T"
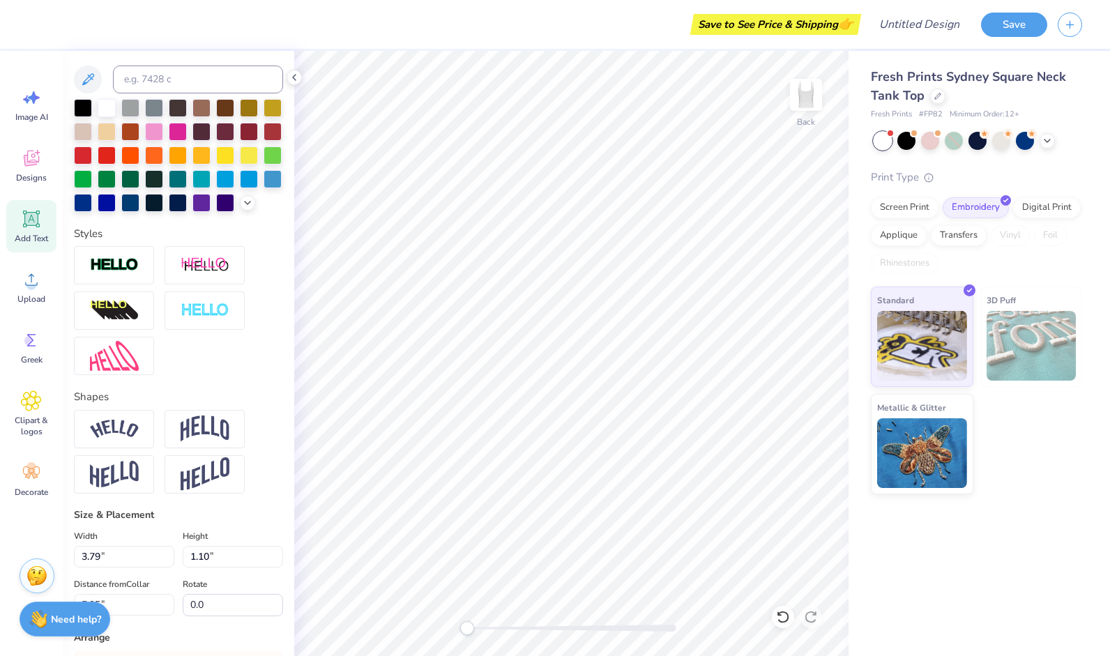
scroll to position [0, 0]
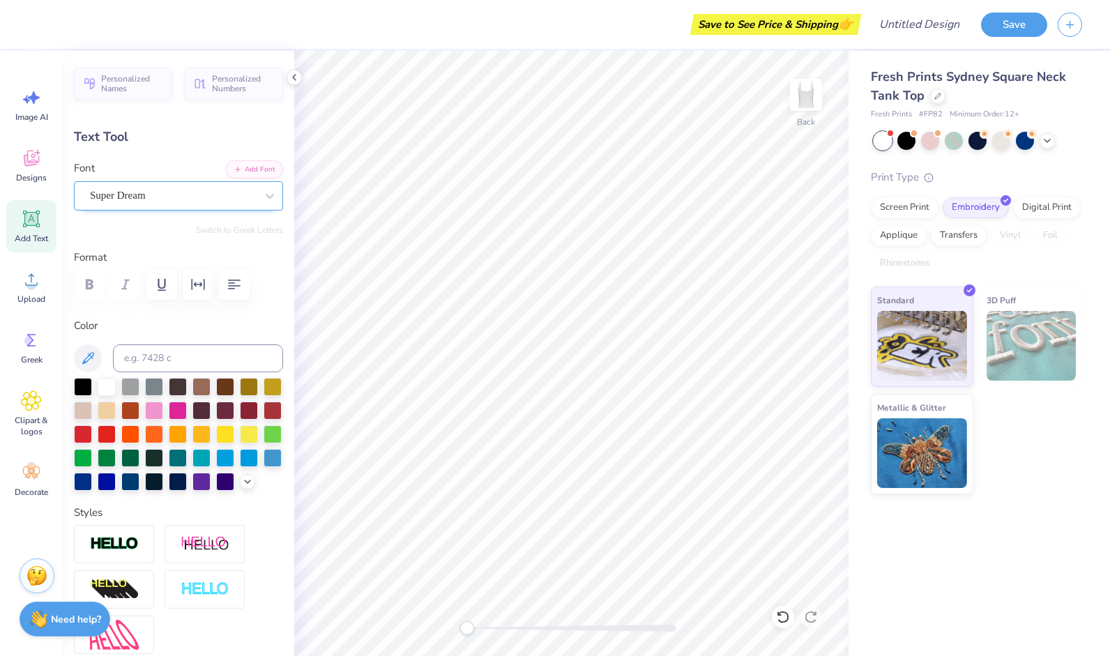
click at [190, 193] on div "Super Dream" at bounding box center [173, 196] width 169 height 22
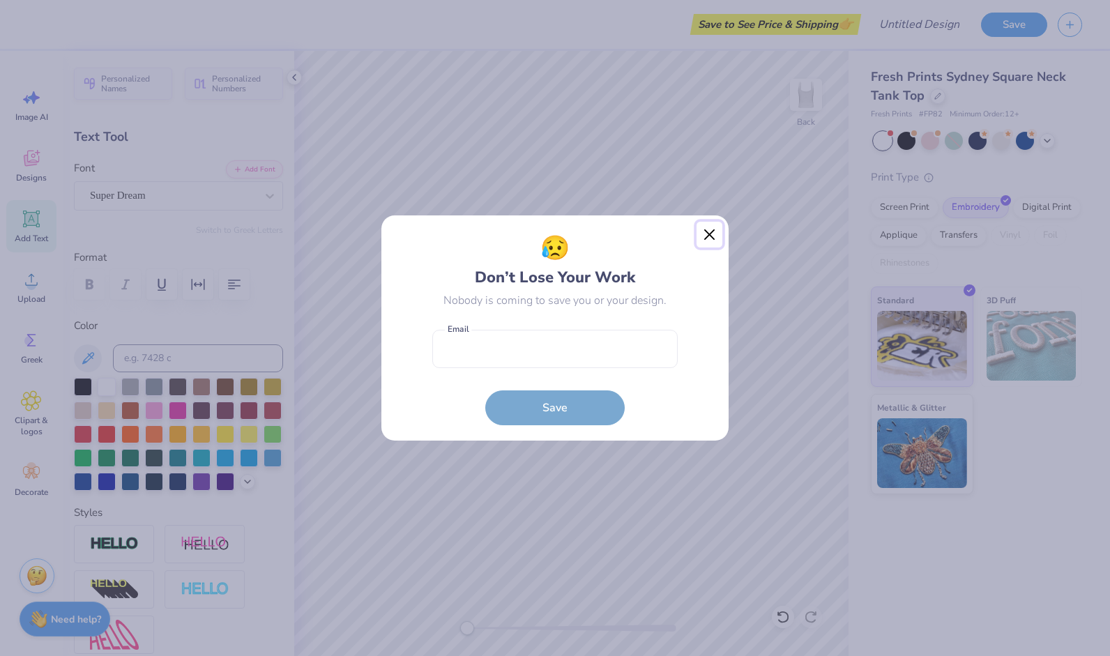
click at [709, 231] on button "Close" at bounding box center [710, 235] width 27 height 27
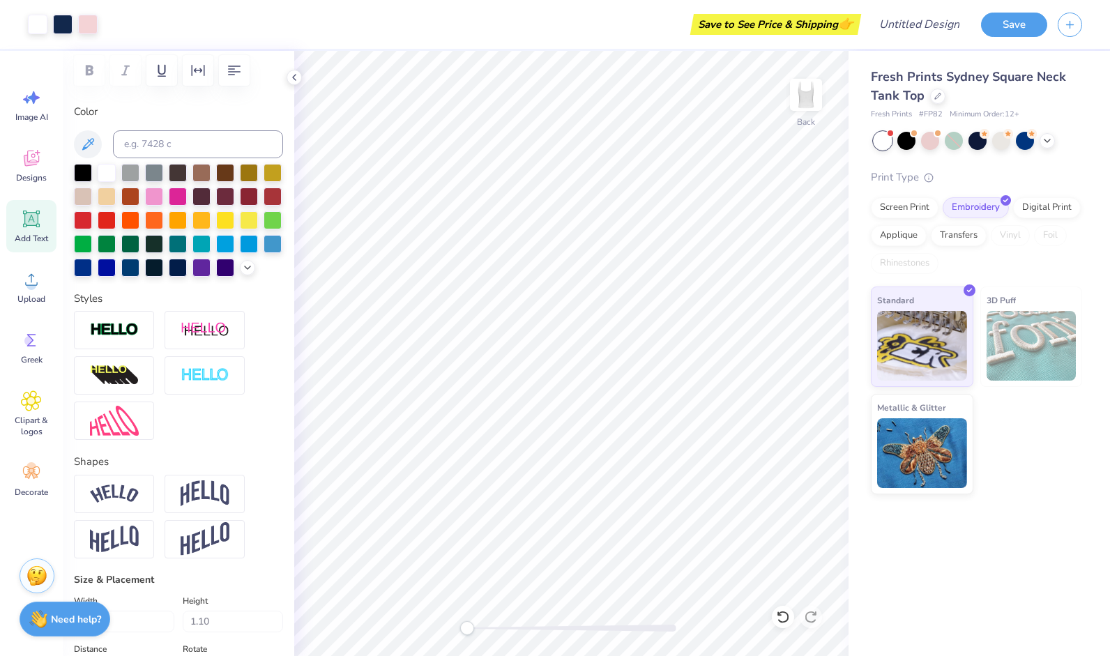
scroll to position [232, 0]
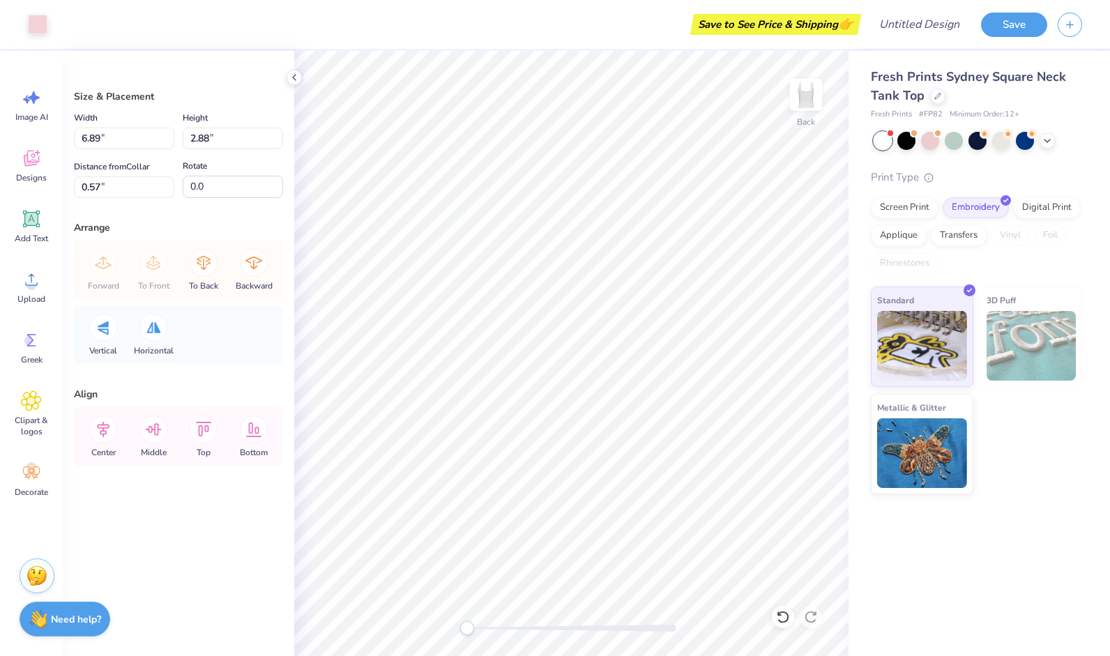
type input "6.95"
type input "2.96"
type input "0.56"
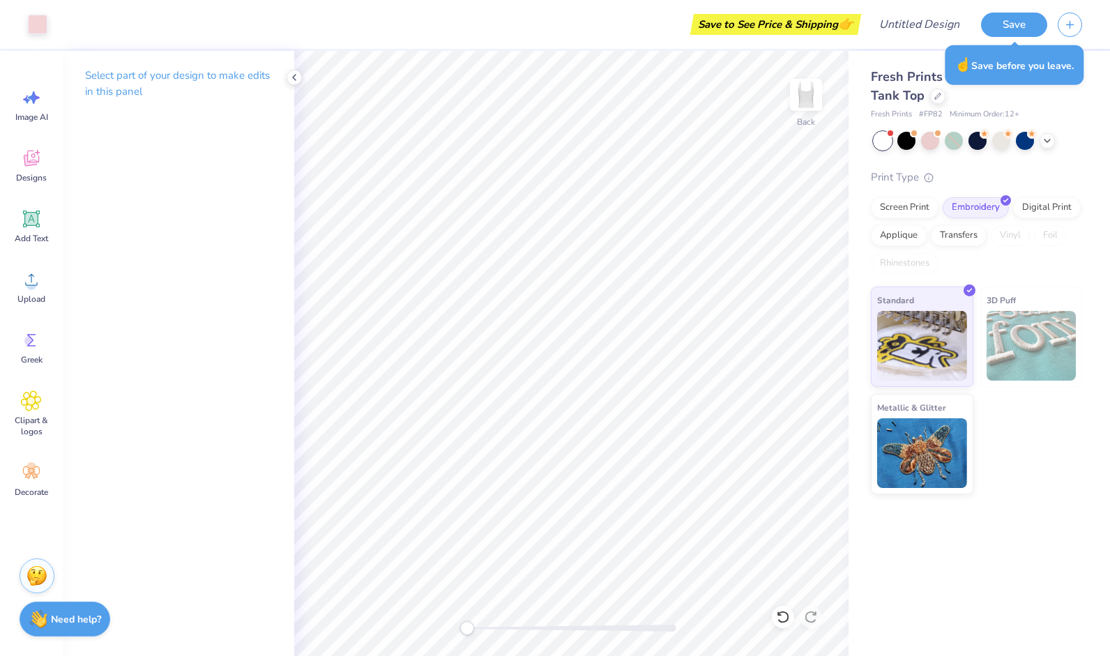
click at [216, 71] on p "Select part of your design to make edits in this panel" at bounding box center [178, 84] width 187 height 32
click at [30, 121] on span "Image AI" at bounding box center [31, 117] width 33 height 11
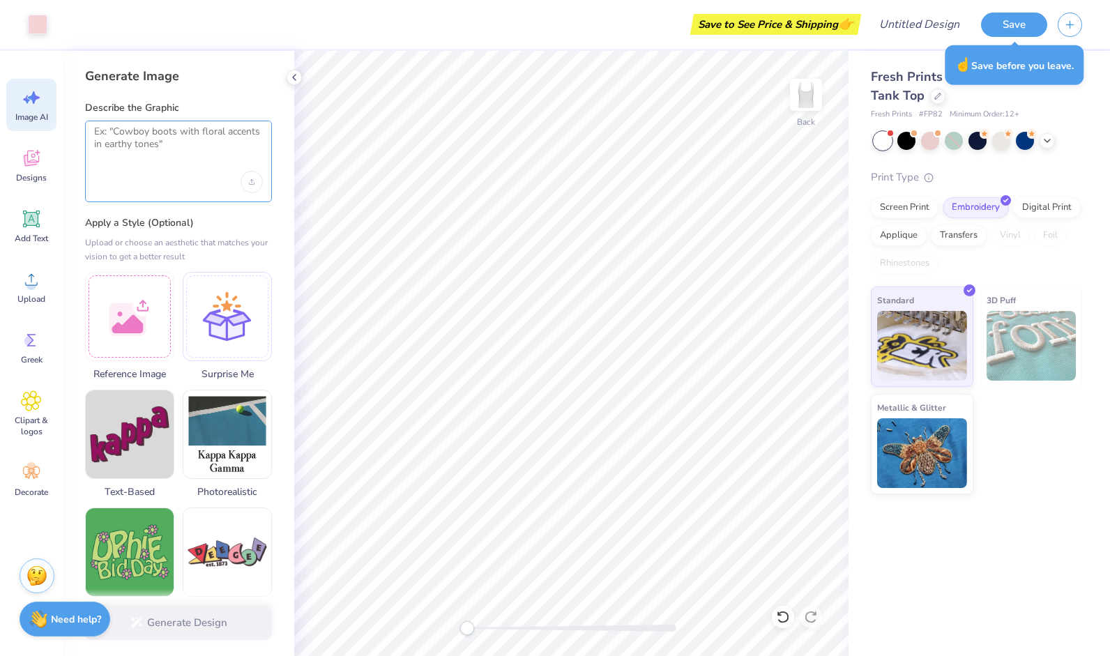
click at [141, 152] on textarea at bounding box center [178, 143] width 169 height 35
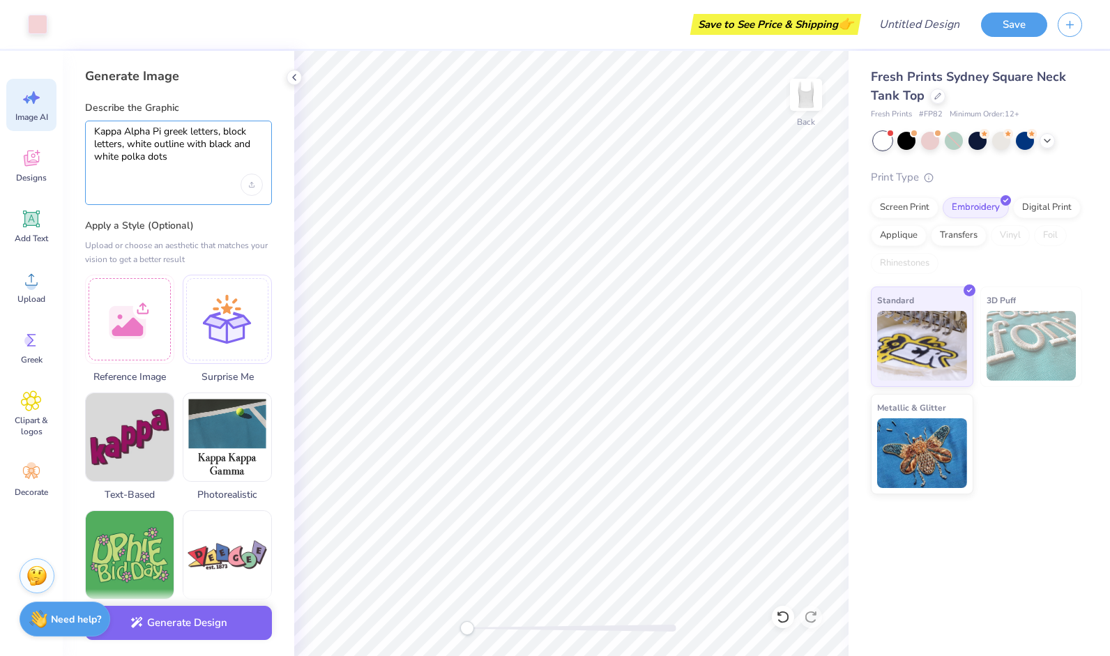
click at [189, 158] on textarea "Kappa Alpha Pi greek letters, block letters, white outline with black and white…" at bounding box center [178, 145] width 169 height 38
type textarea "Kappa Alpha Pi greek letters, block letters, white outline with black and white…"
click at [167, 618] on button "Generate Design" at bounding box center [178, 620] width 187 height 34
